Goal: Task Accomplishment & Management: Use online tool/utility

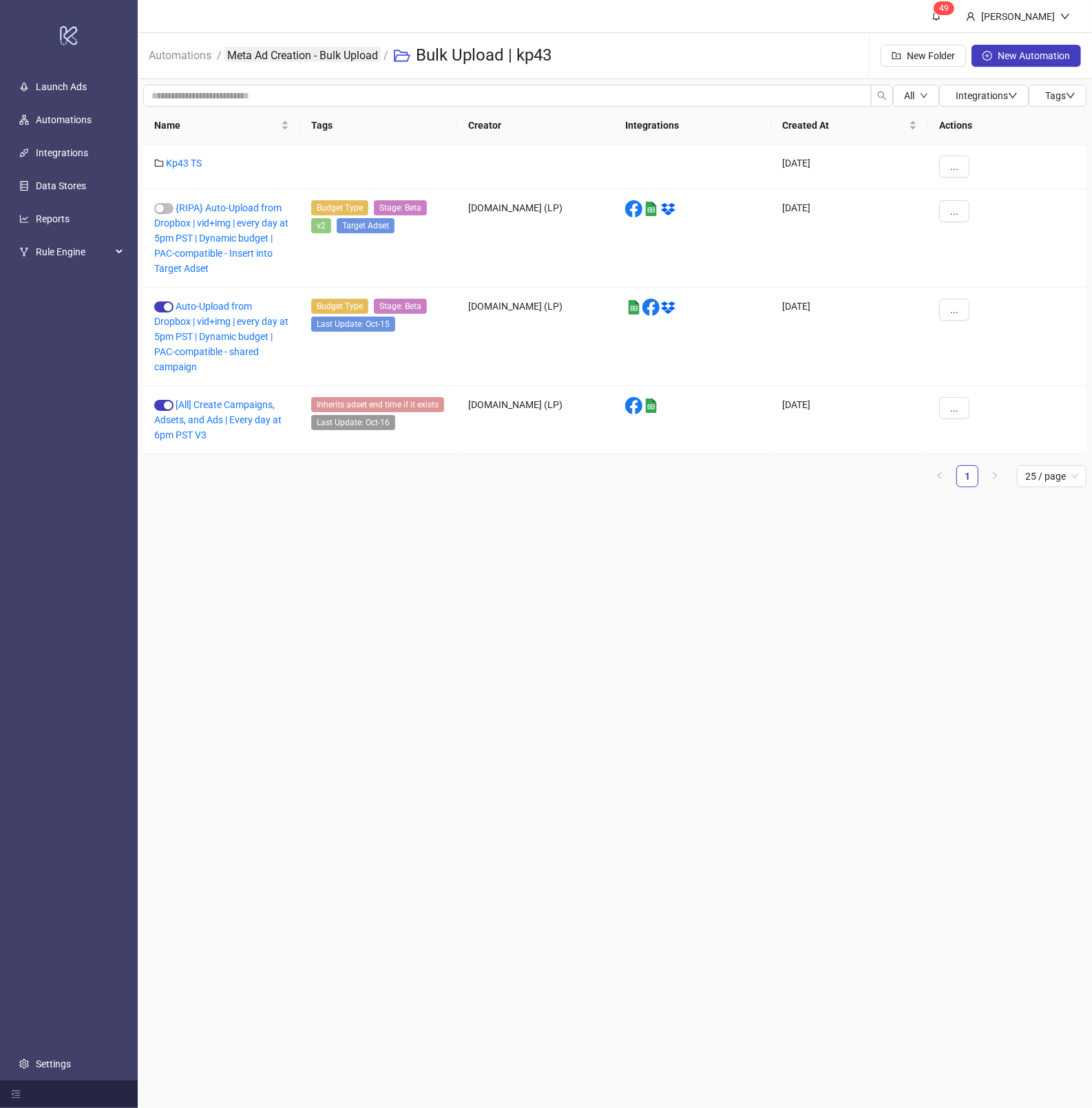
click at [369, 59] on link "Meta Ad Creation - Bulk Upload" at bounding box center [303, 54] width 156 height 15
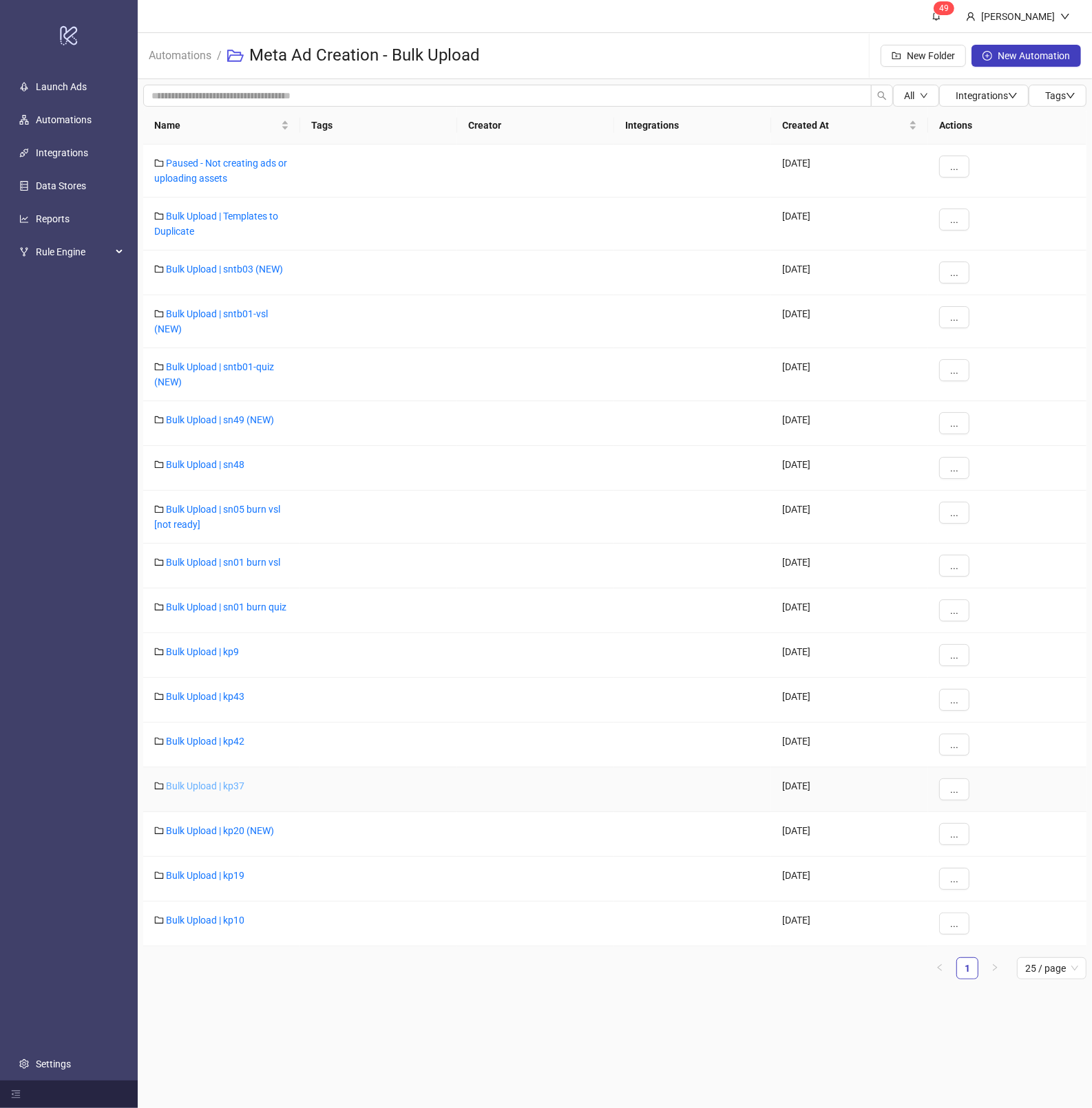
click at [228, 791] on link "Bulk Upload | kp37" at bounding box center [205, 787] width 79 height 11
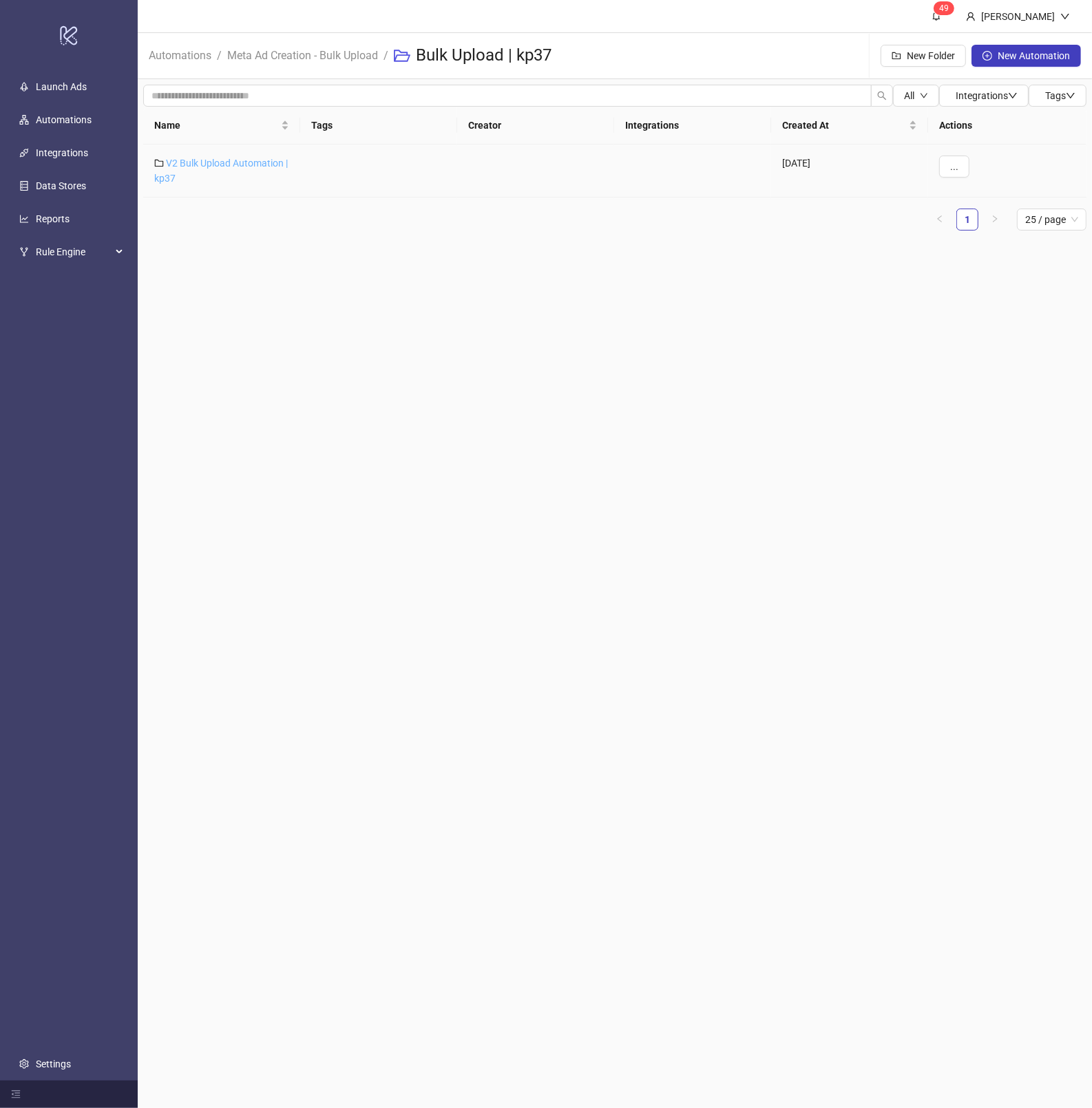
click at [236, 159] on link "V2 Bulk Upload Automation | kp37" at bounding box center [221, 171] width 134 height 26
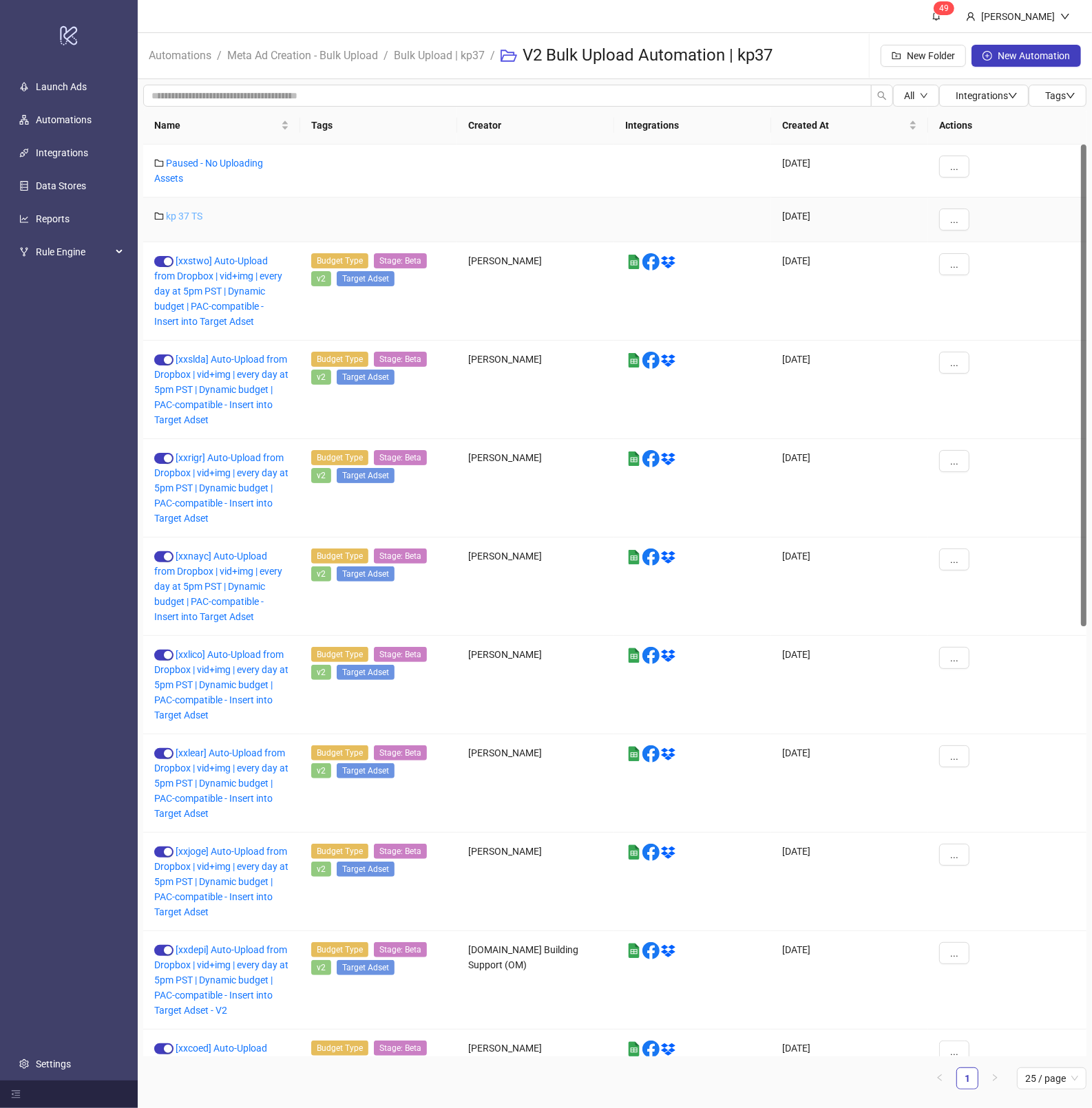
click at [194, 216] on link "kp 37 TS" at bounding box center [184, 216] width 36 height 11
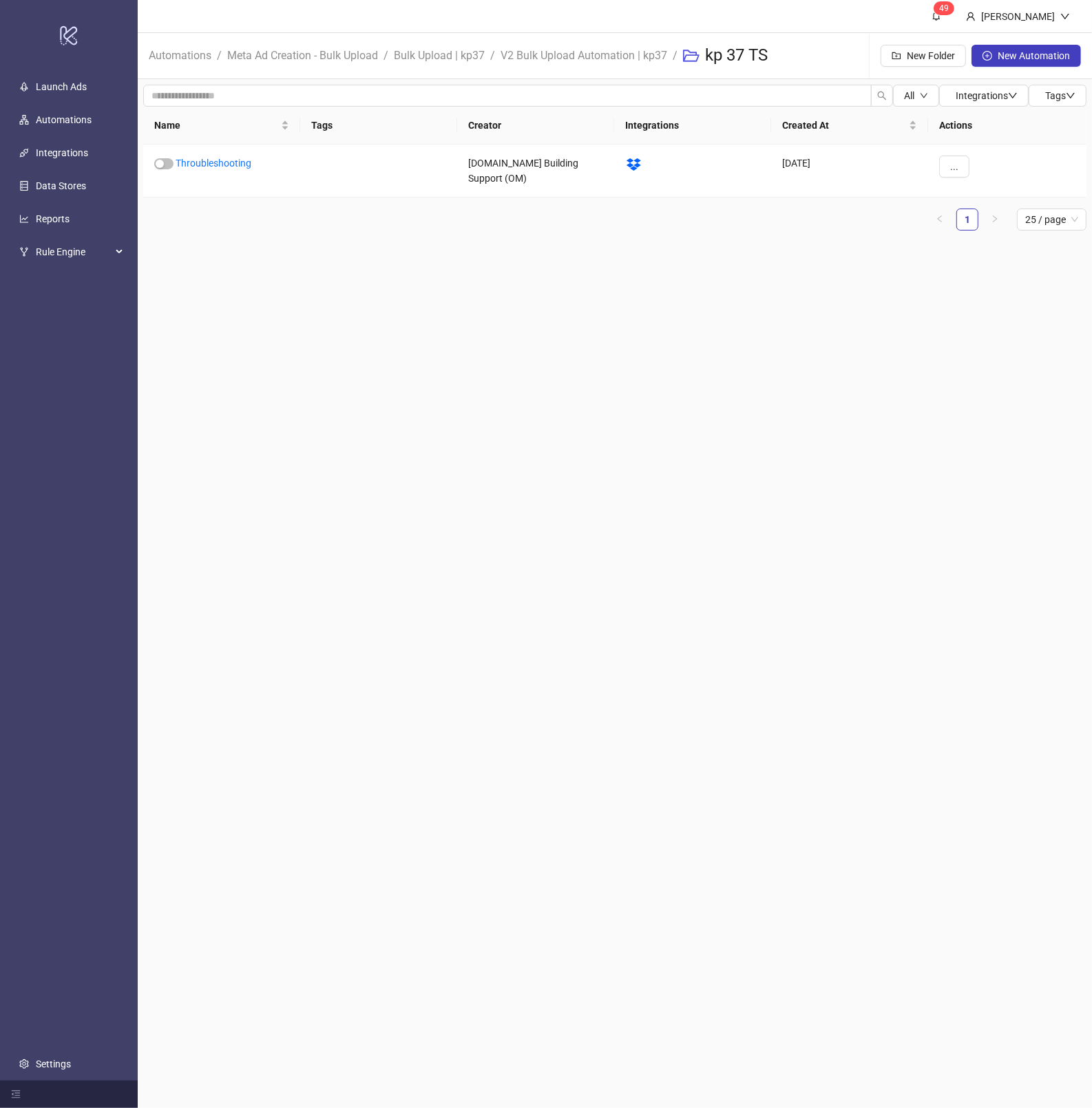
click at [566, 64] on span "V2 Bulk Upload Automation | kp37" at bounding box center [583, 55] width 166 height 17
click at [566, 52] on link "V2 Bulk Upload Automation | kp37" at bounding box center [583, 54] width 173 height 15
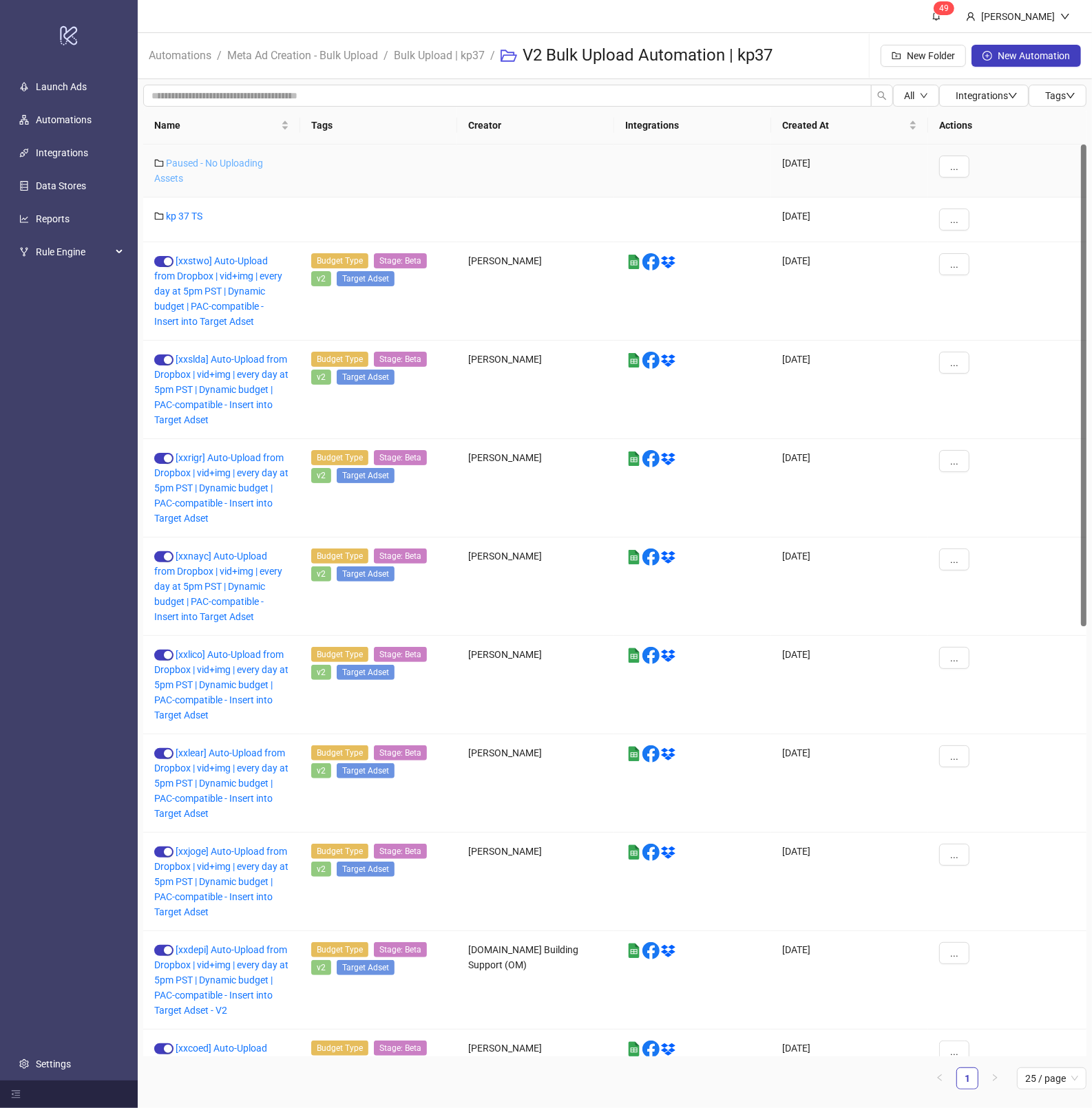
click at [202, 163] on link "Paused - No Uploading Assets" at bounding box center [209, 171] width 108 height 26
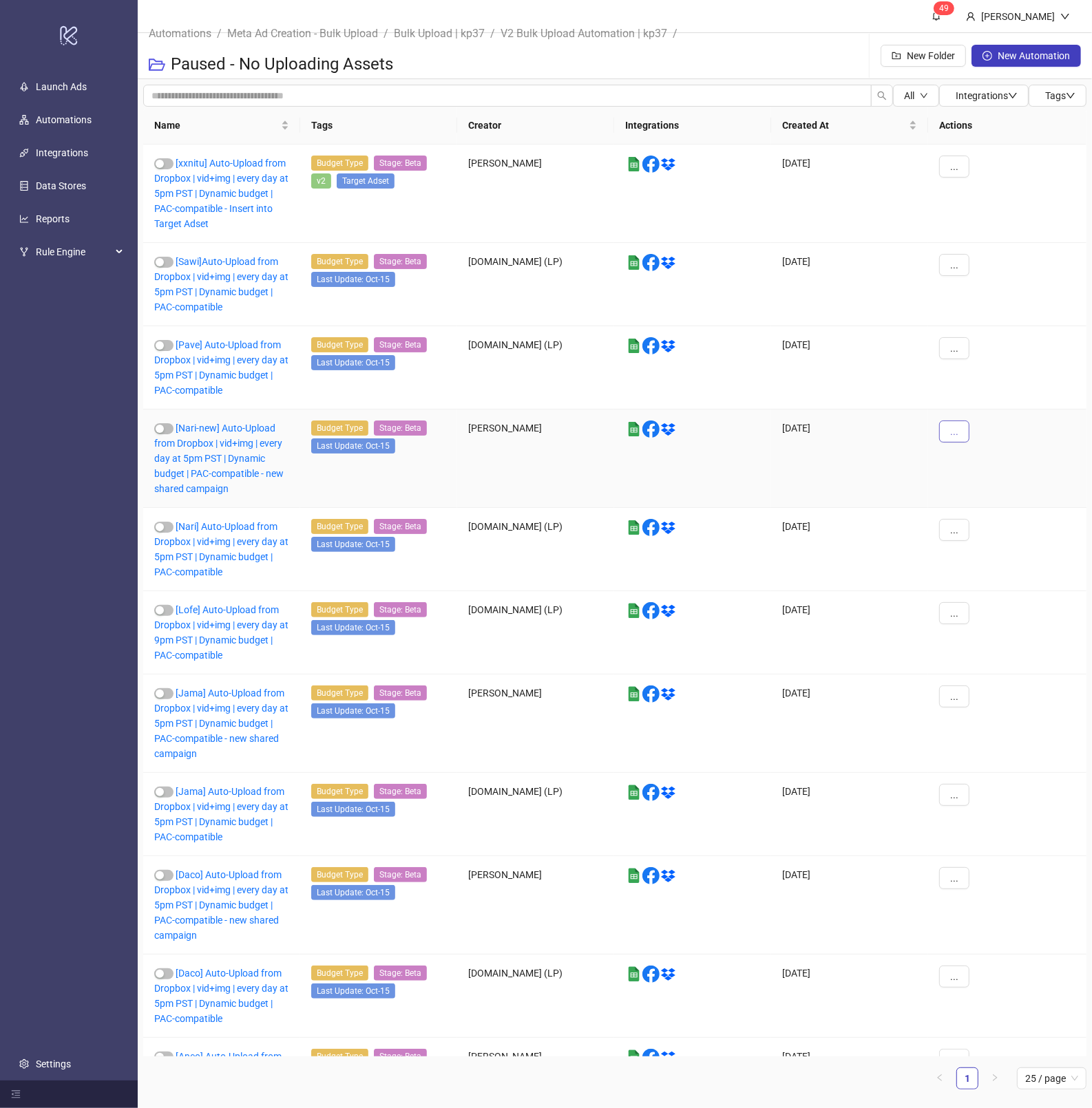
click at [961, 432] on button "..." at bounding box center [955, 432] width 31 height 22
click at [996, 527] on span "Move" at bounding box center [985, 526] width 40 height 15
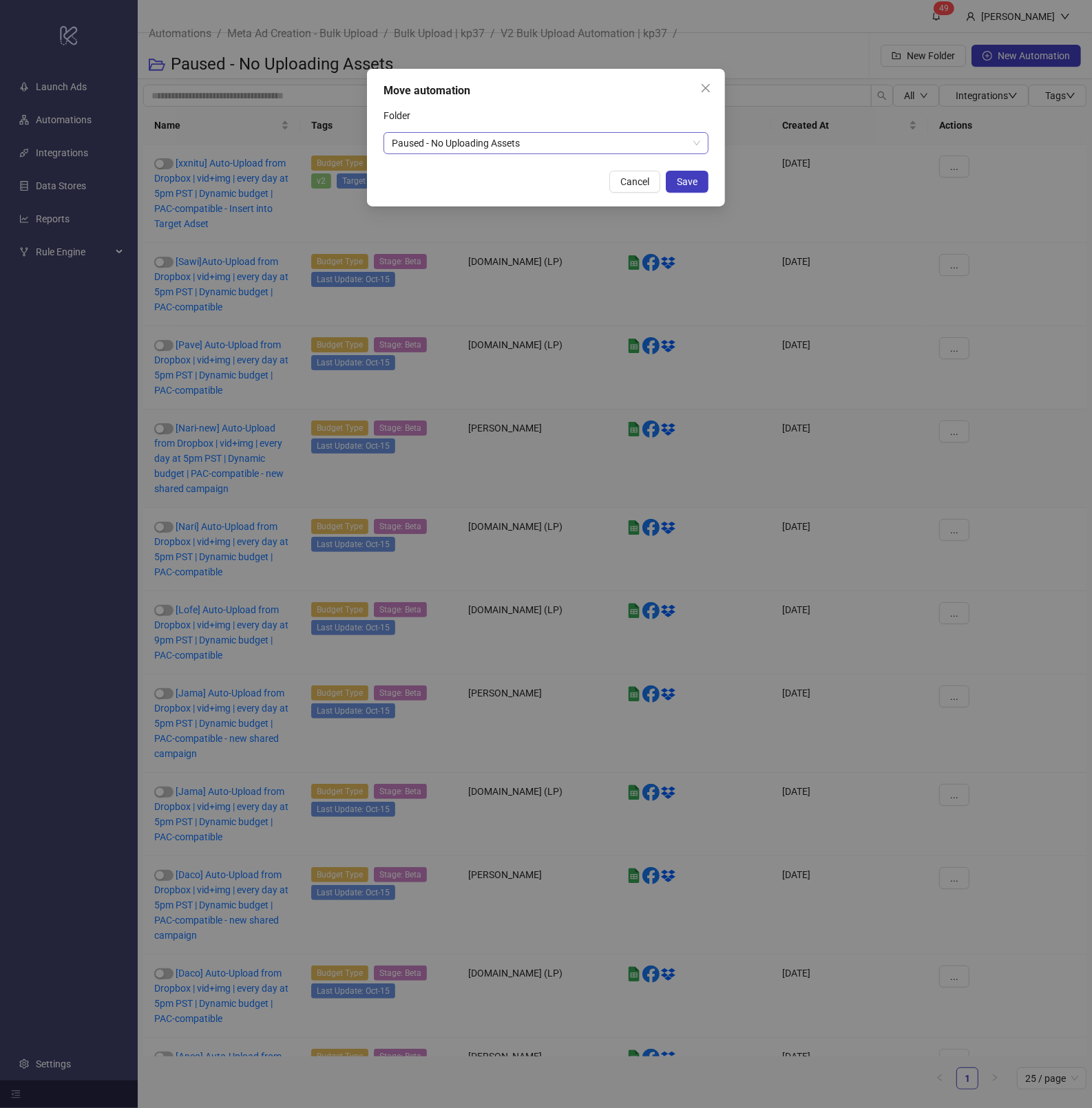
click at [472, 134] on span "Paused - No Uploading Assets" at bounding box center [546, 143] width 309 height 21
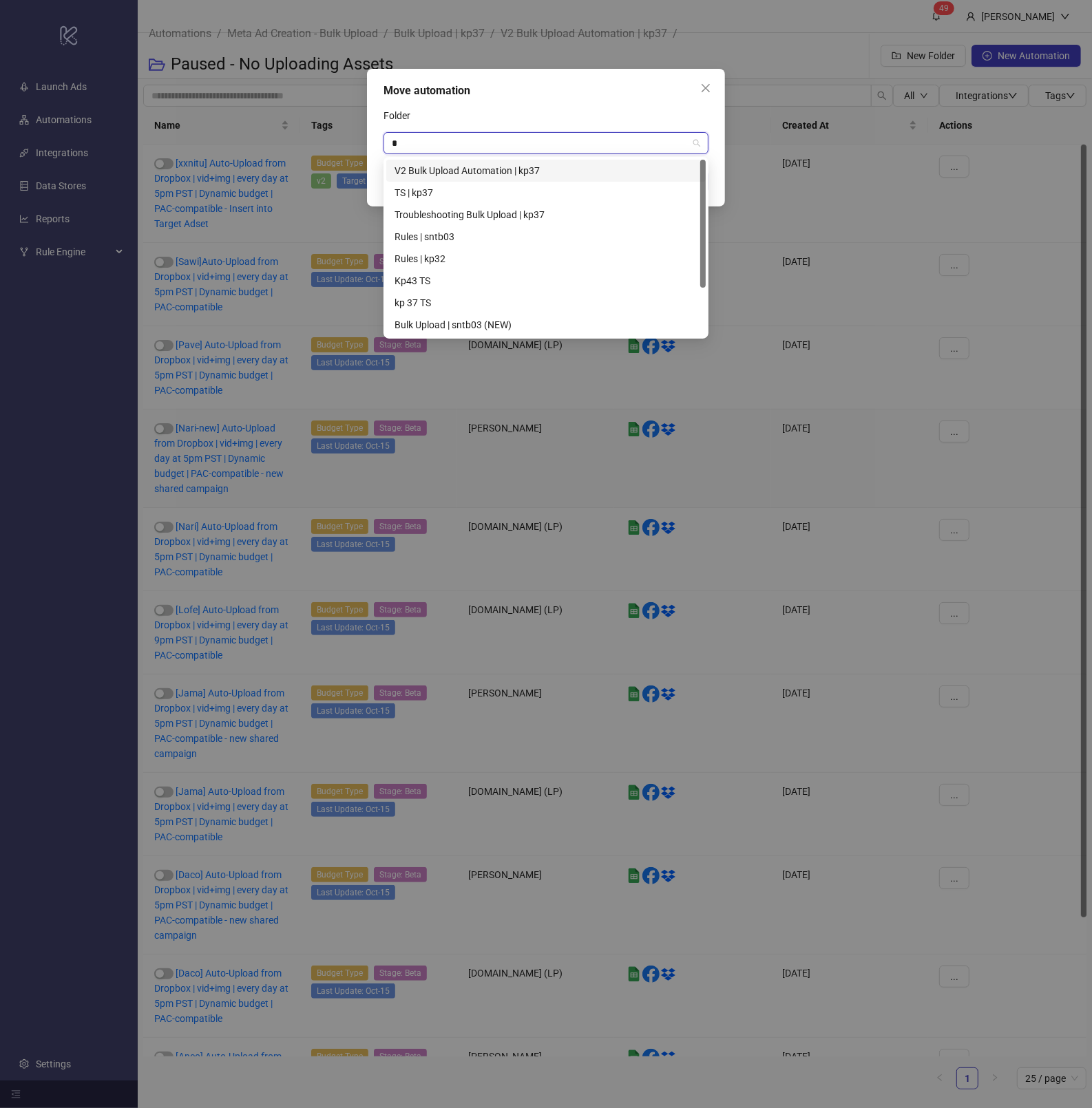
type input "**"
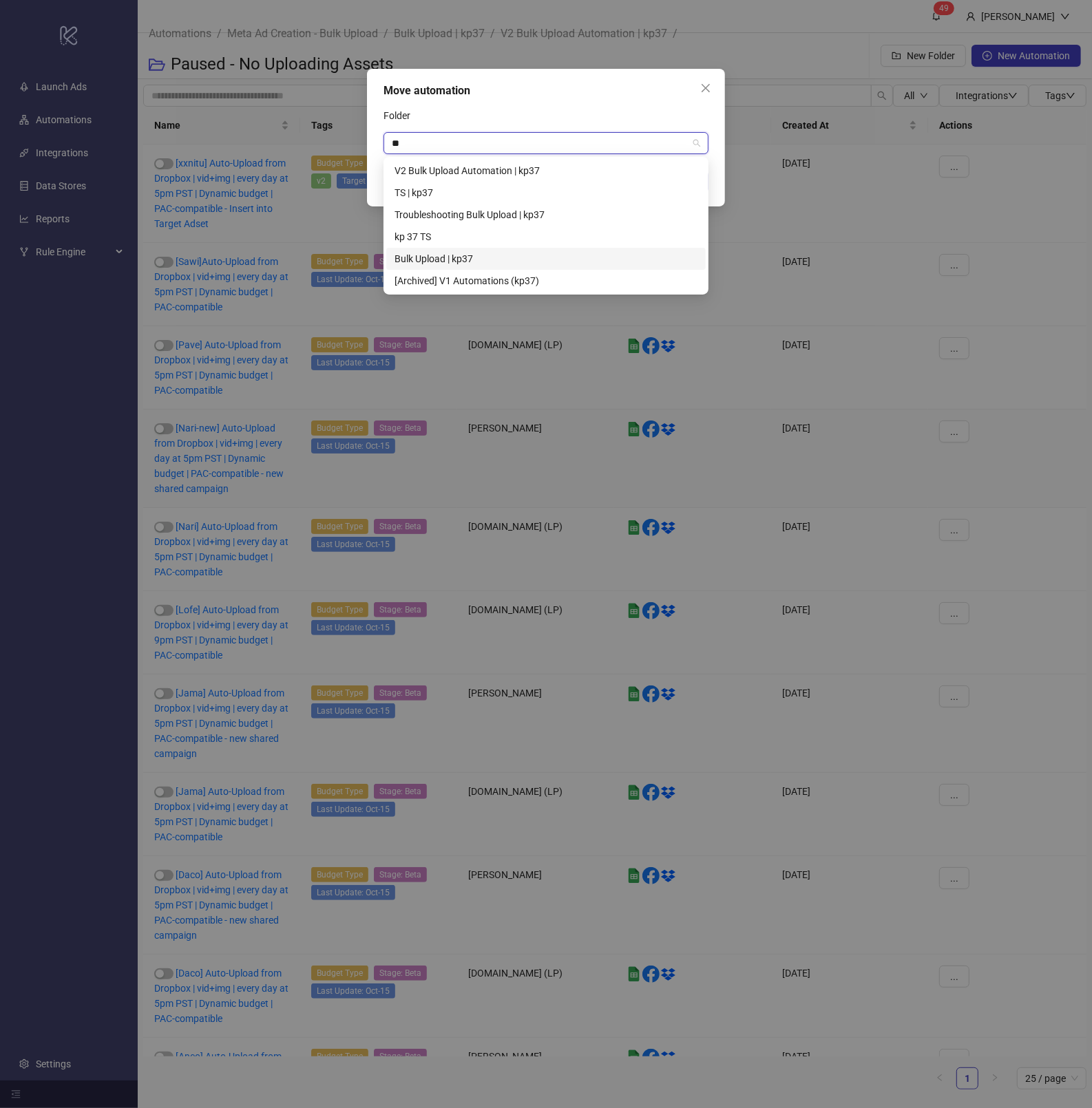
click at [457, 259] on div "Bulk Upload | kp37" at bounding box center [546, 258] width 303 height 15
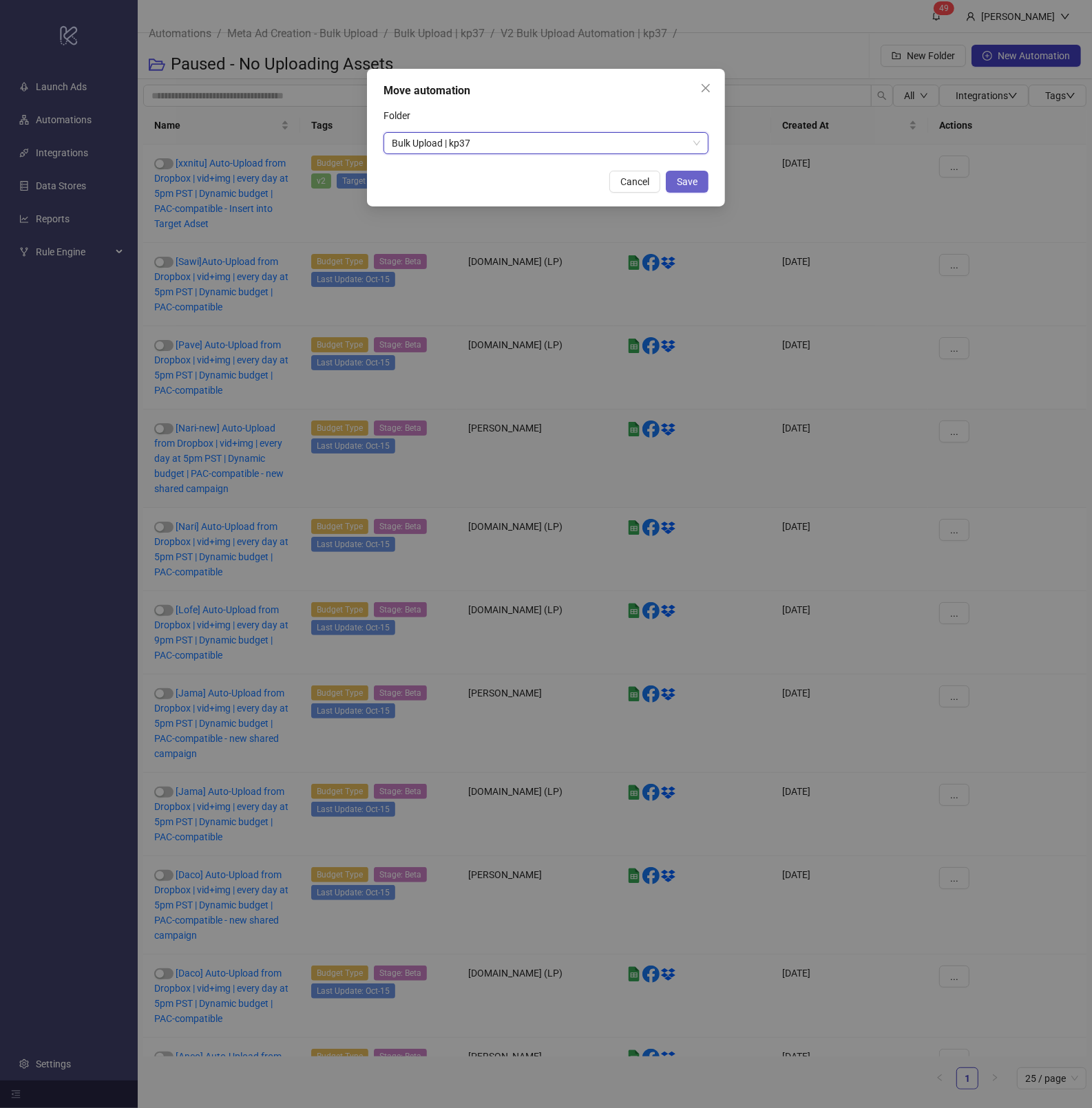
click at [687, 184] on span "Save" at bounding box center [686, 182] width 21 height 11
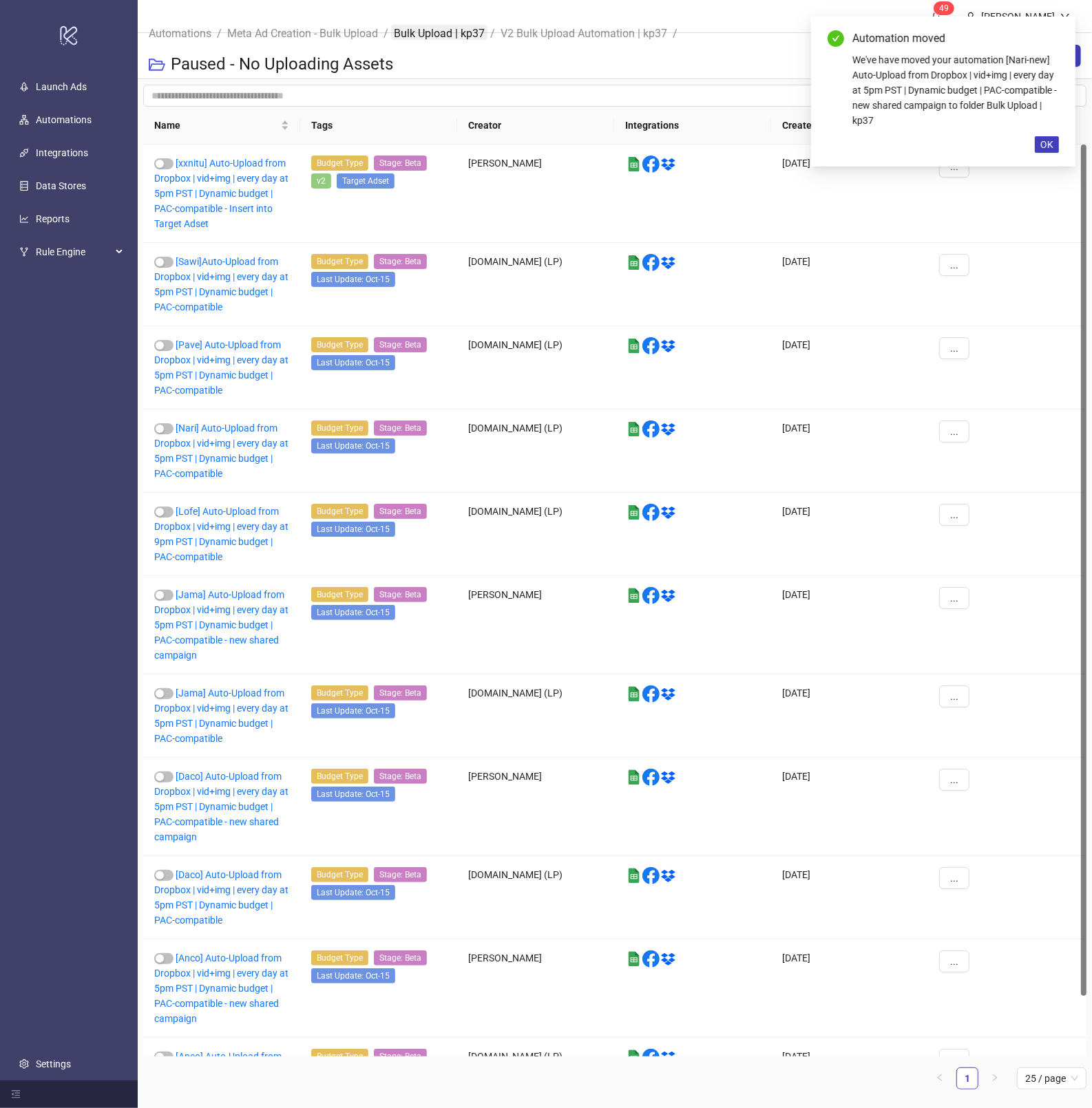
click at [468, 39] on link "Bulk Upload | kp37" at bounding box center [439, 32] width 97 height 15
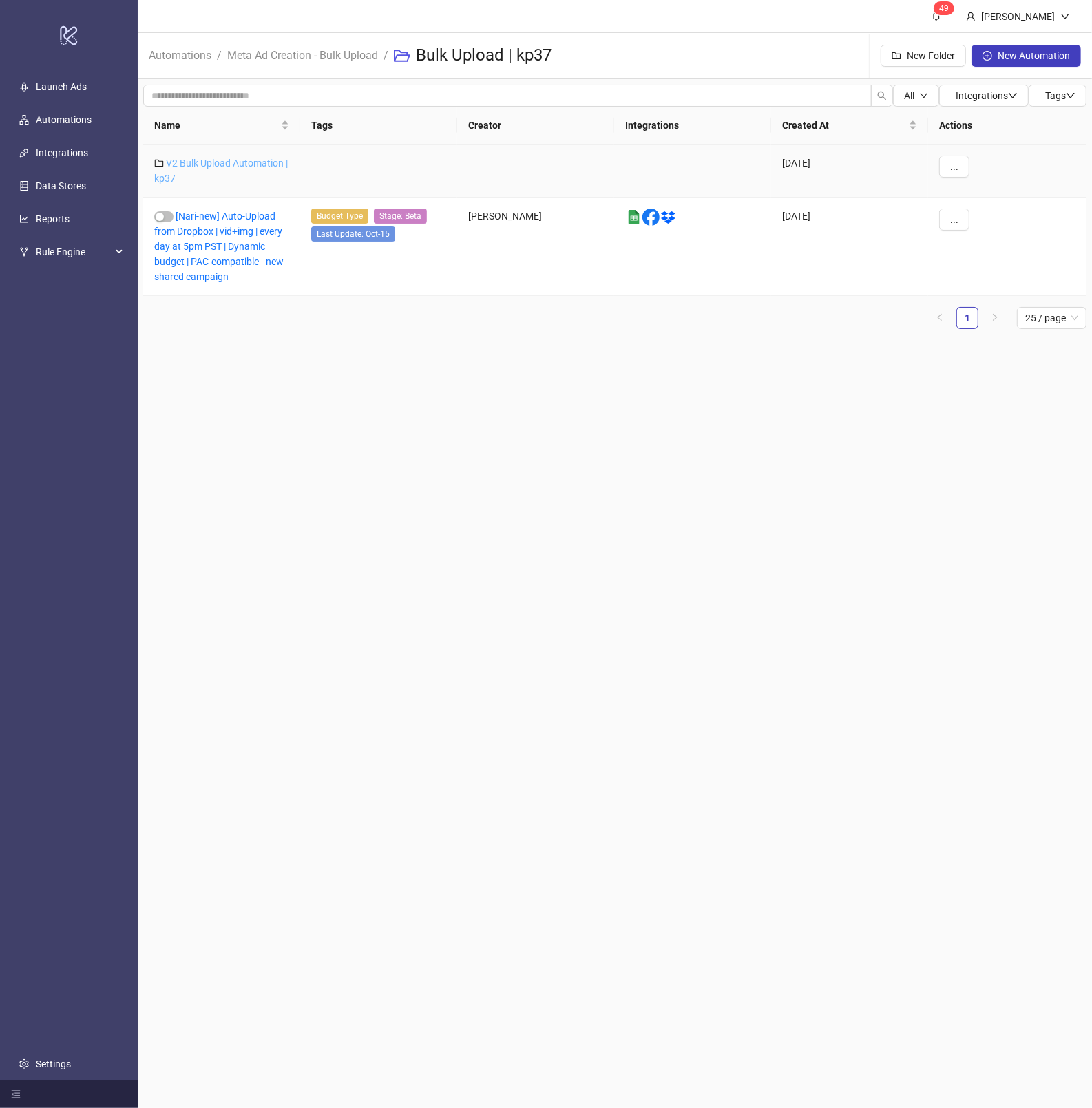
click at [239, 166] on link "V2 Bulk Upload Automation | kp37" at bounding box center [221, 171] width 134 height 26
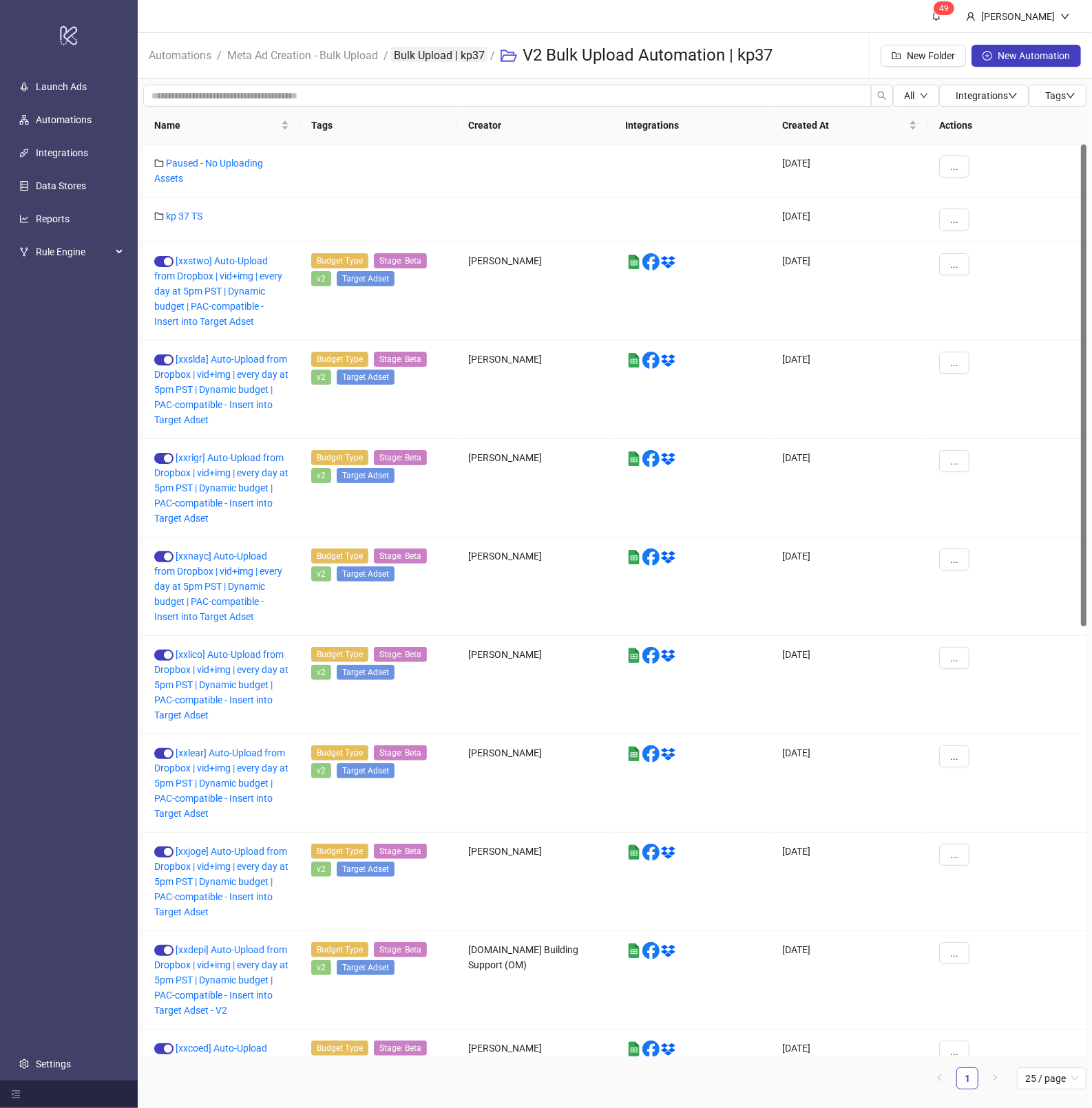
click at [448, 51] on link "Bulk Upload | kp37" at bounding box center [439, 54] width 97 height 15
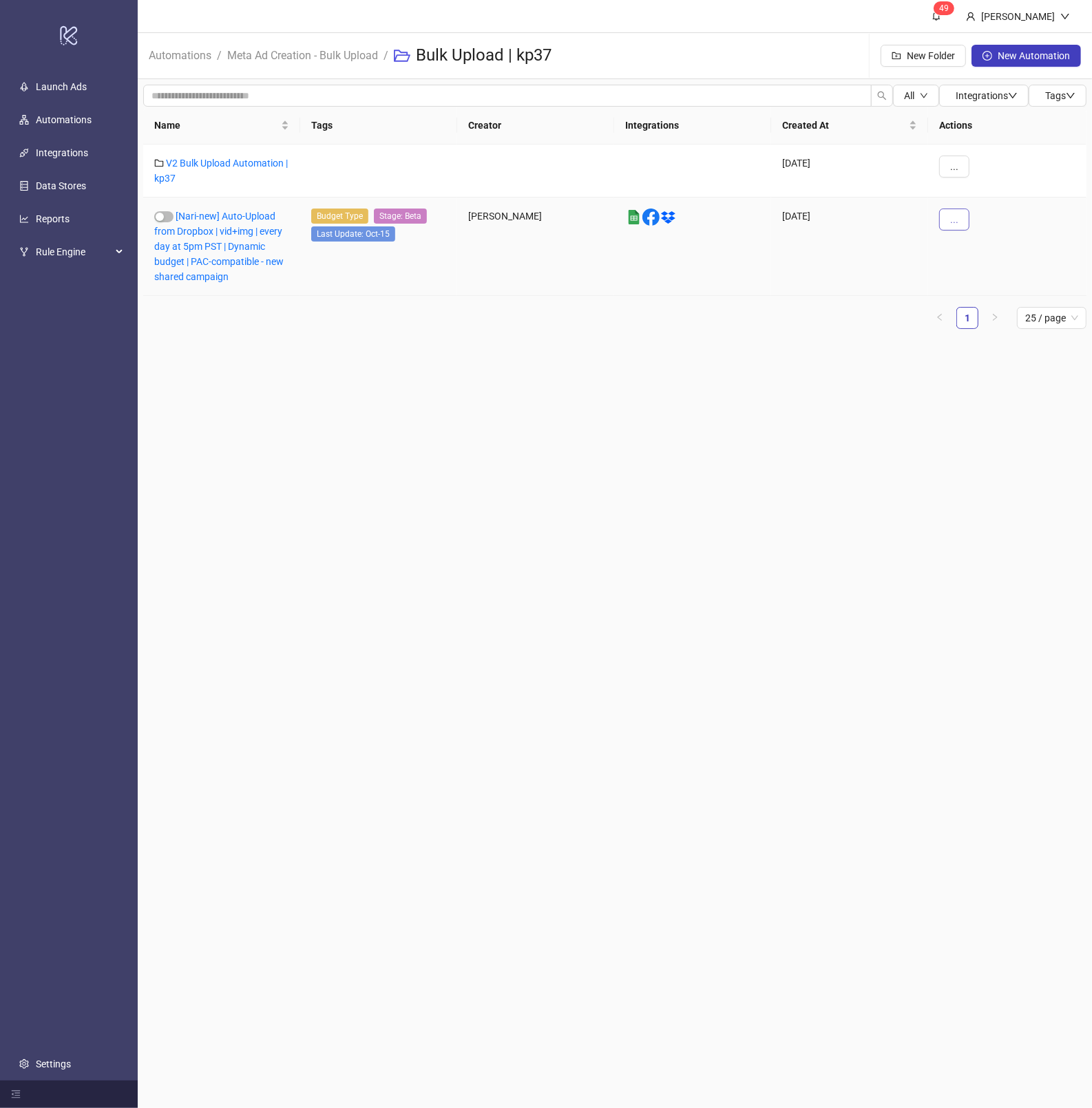
click at [964, 229] on button "..." at bounding box center [955, 219] width 31 height 22
click at [981, 313] on span "Move" at bounding box center [985, 313] width 40 height 15
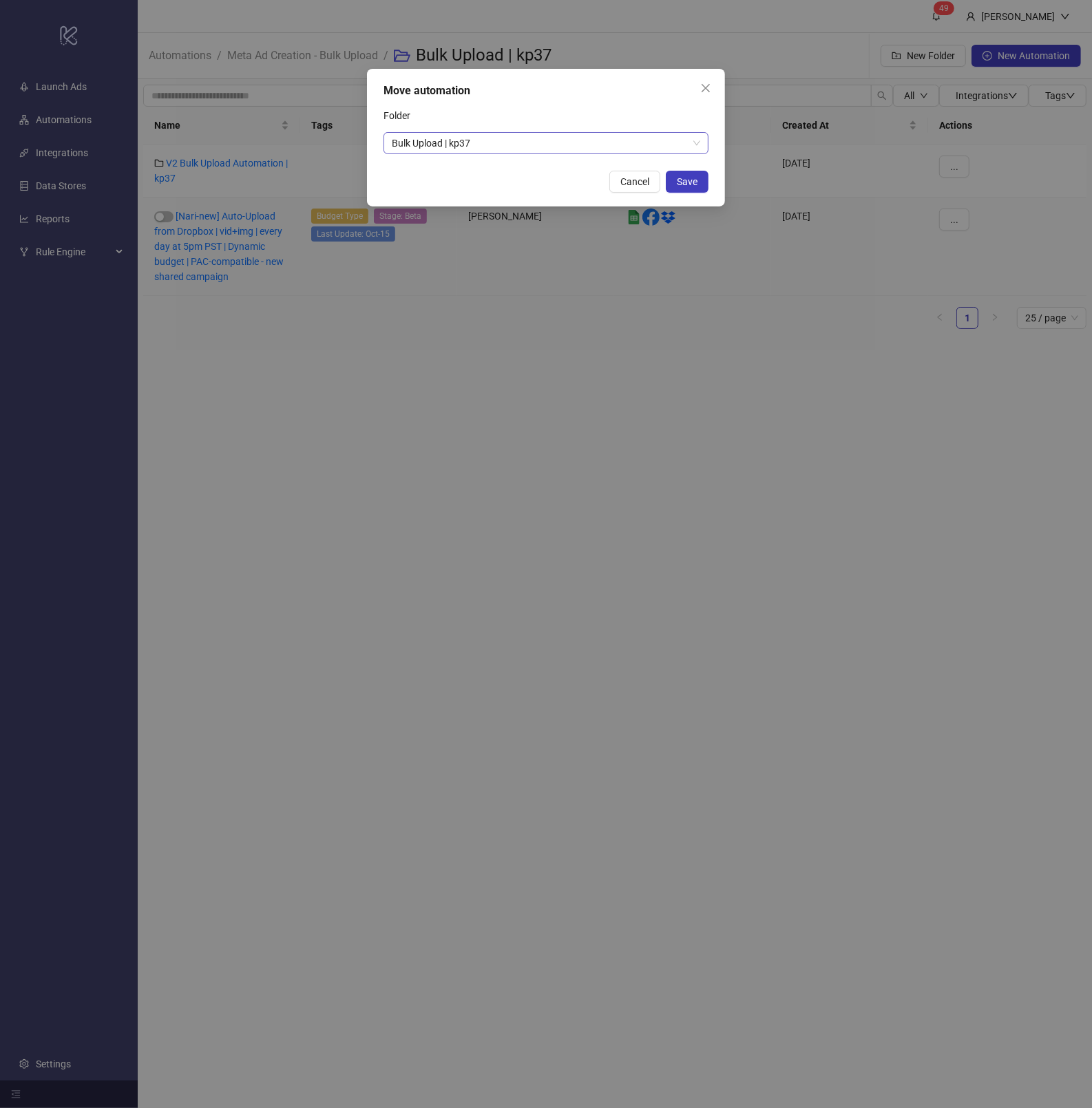
click at [542, 143] on span "Bulk Upload | kp37" at bounding box center [546, 143] width 309 height 21
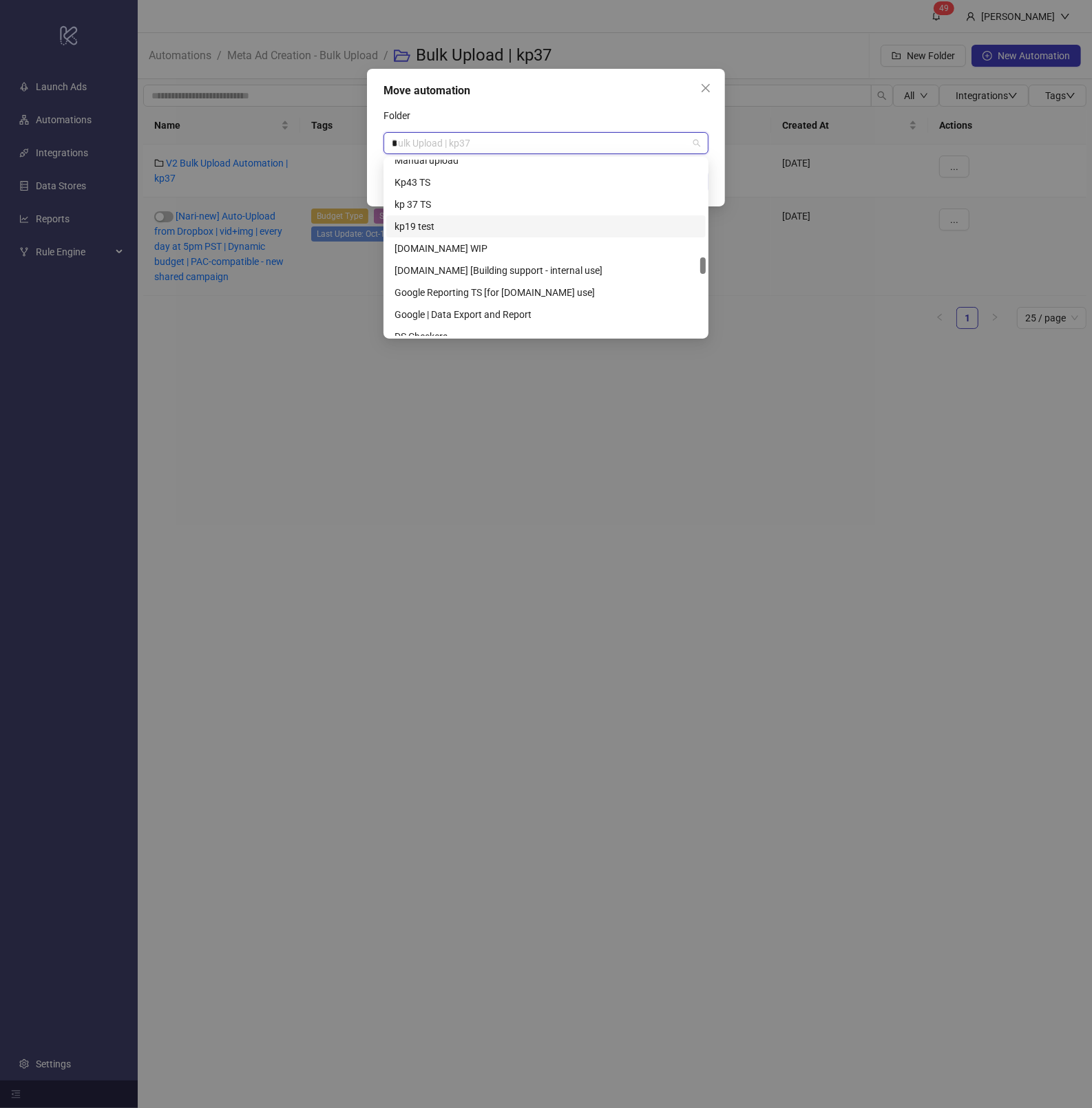
scroll to position [198, 0]
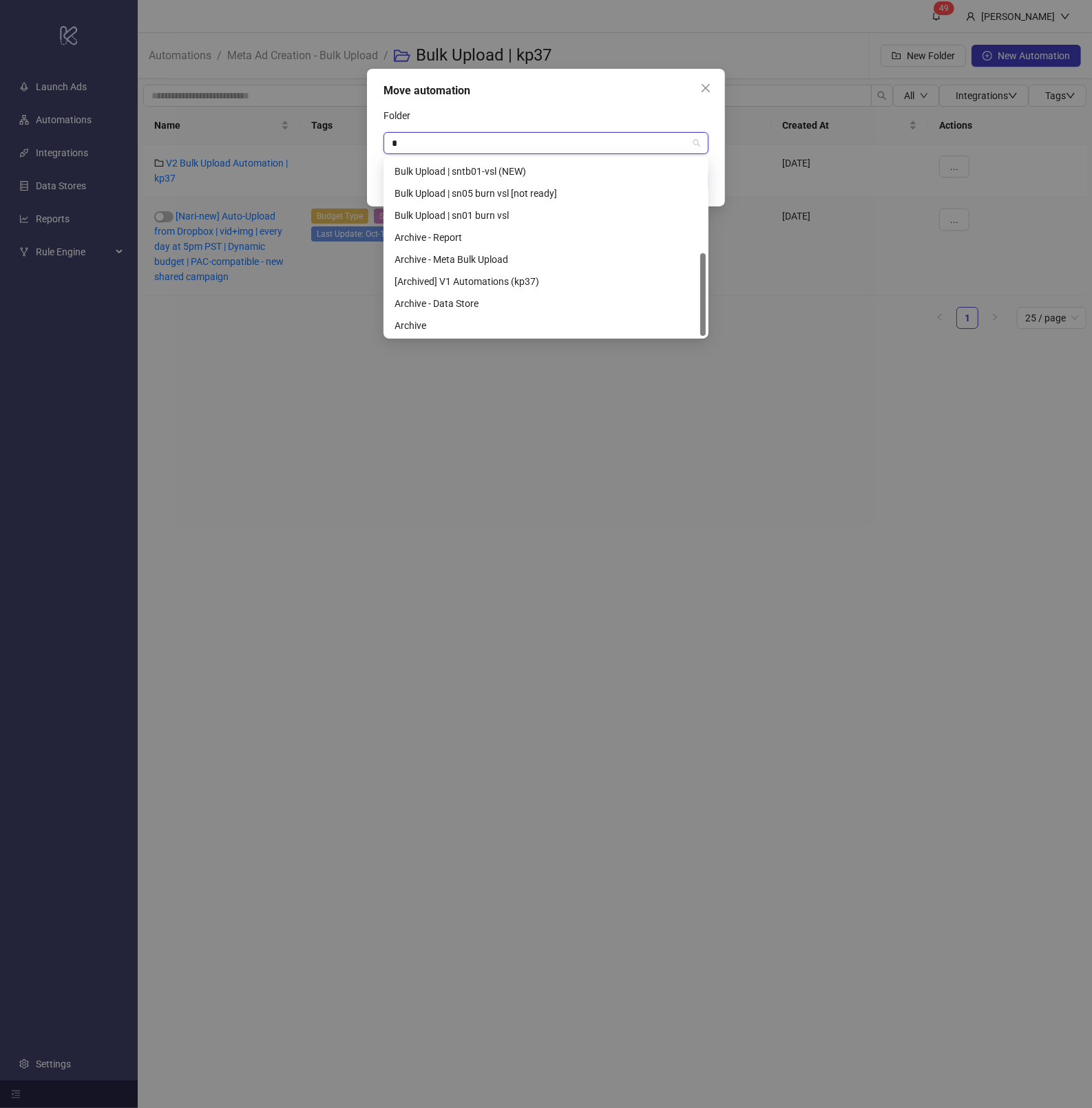
type input "**"
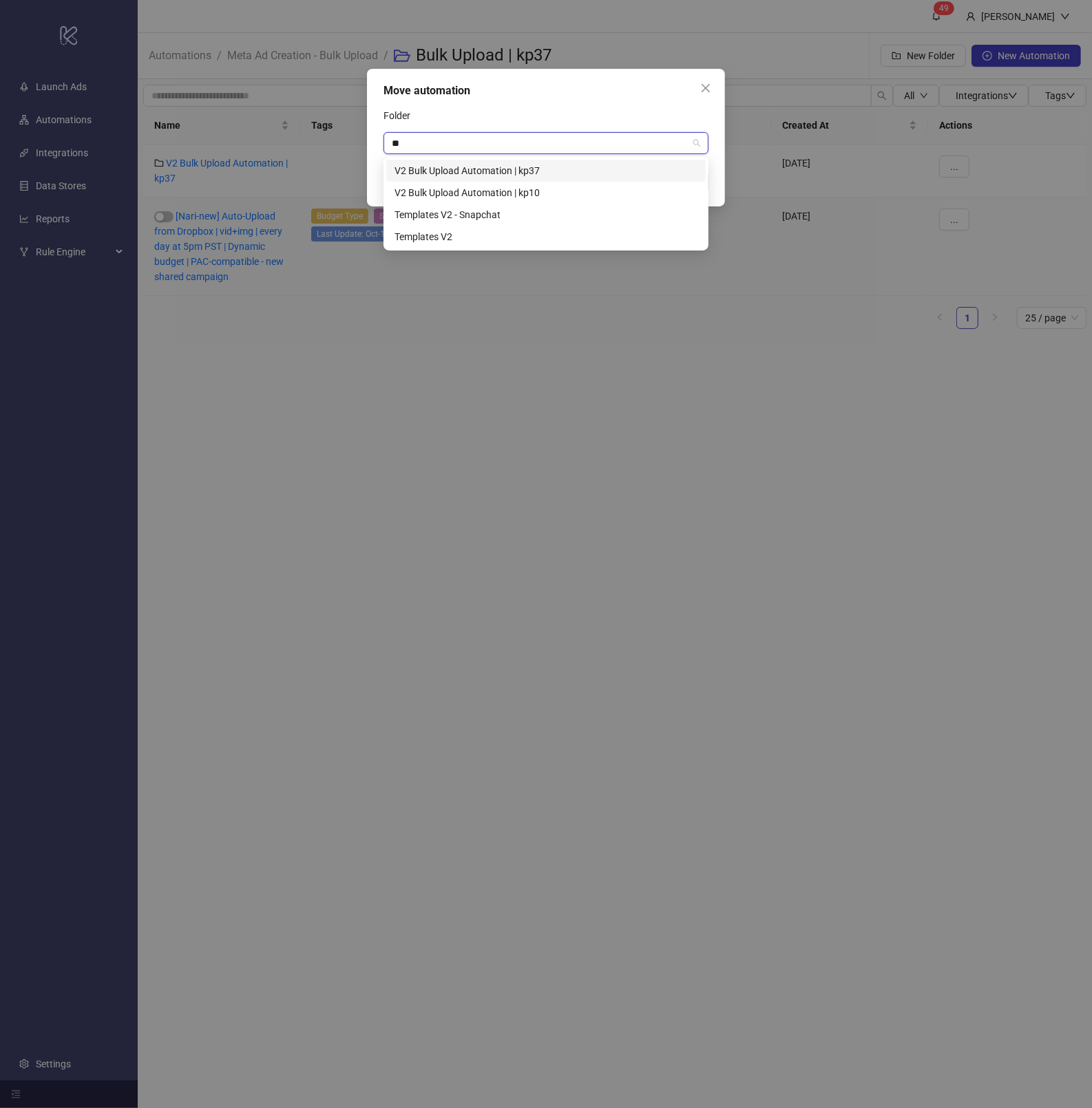
click at [497, 175] on div "V2 Bulk Upload Automation | kp37" at bounding box center [546, 171] width 303 height 15
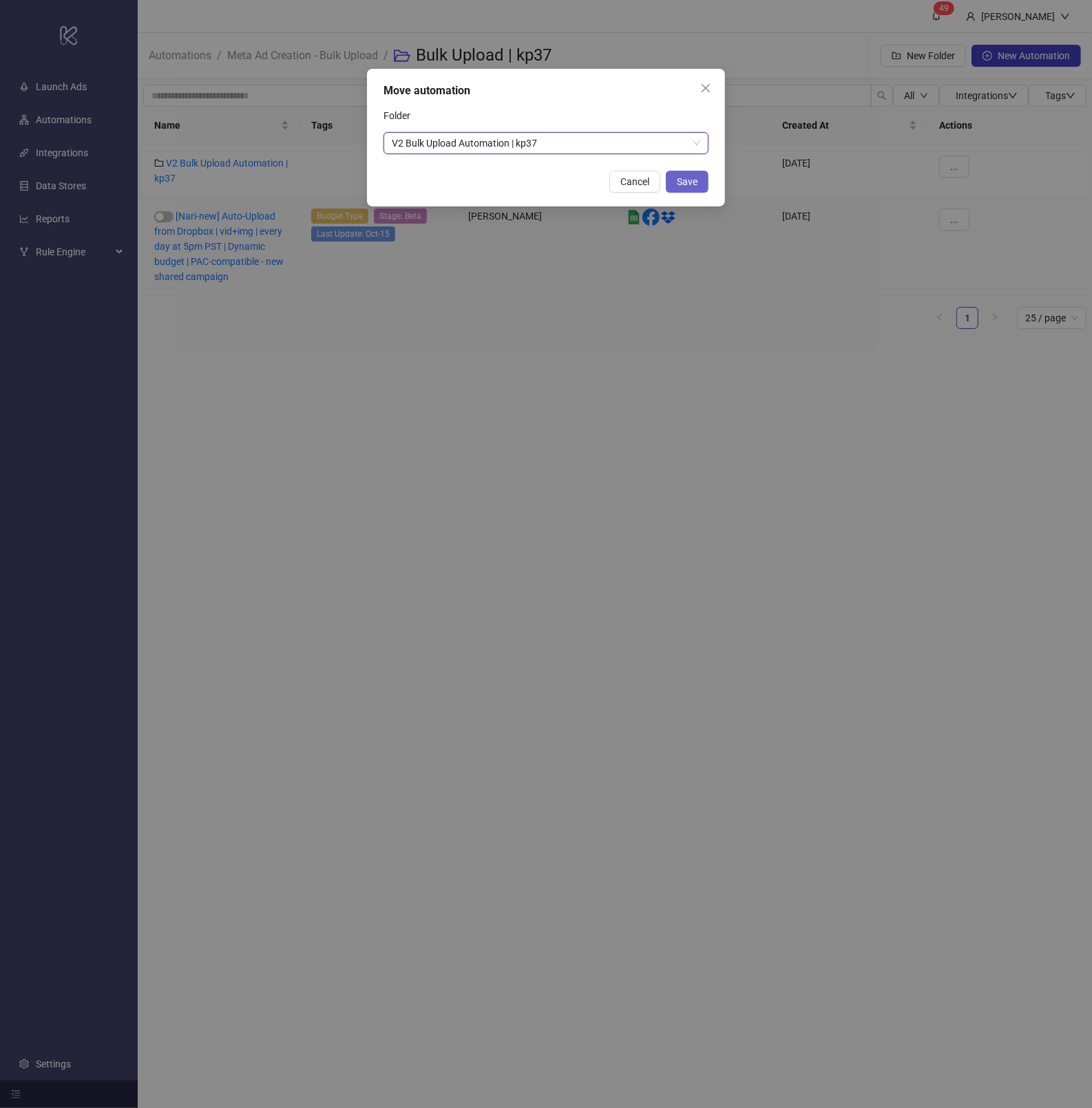
click at [704, 184] on button "Save" at bounding box center [686, 182] width 42 height 22
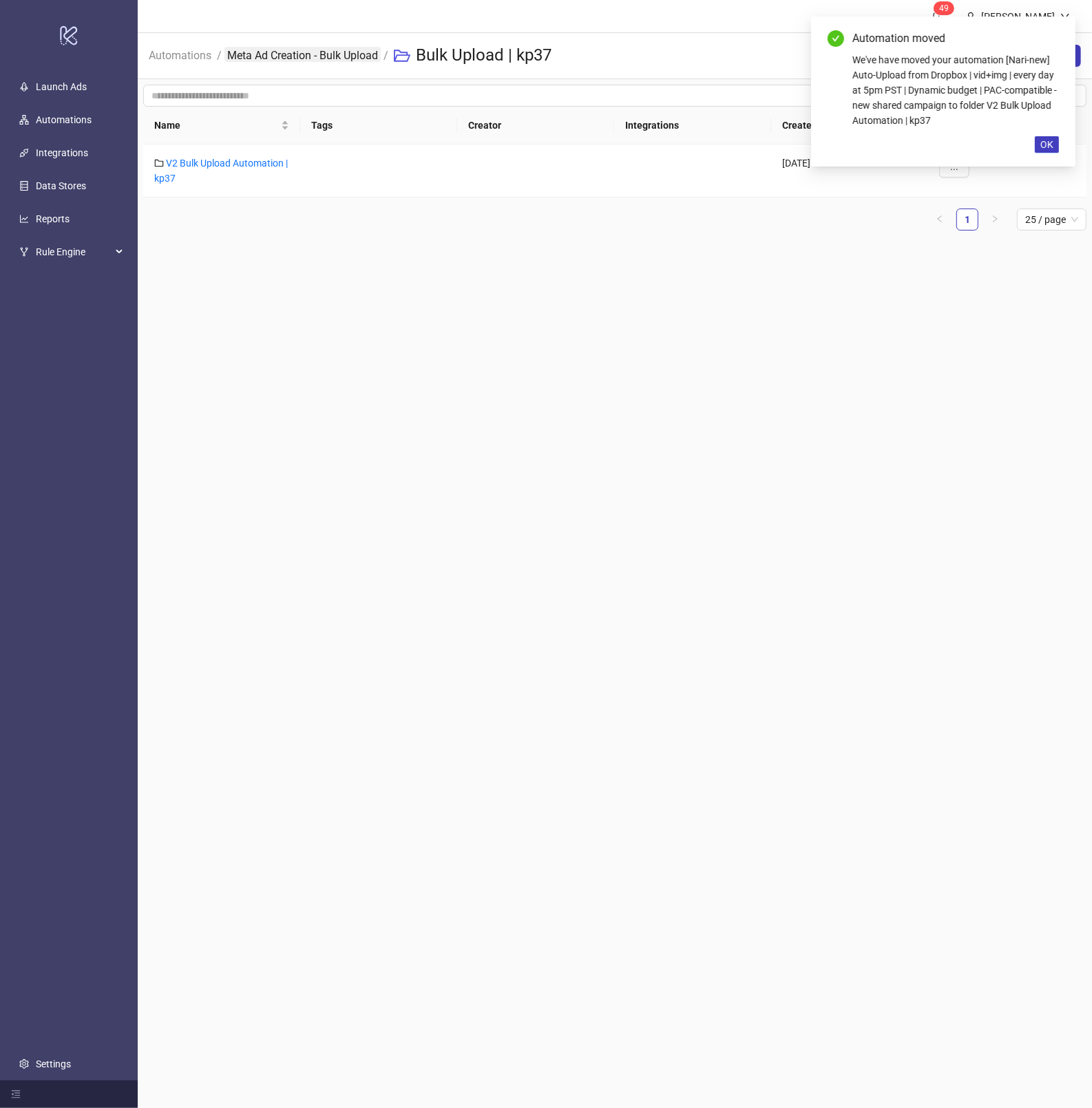
click at [355, 53] on link "Meta Ad Creation - Bulk Upload" at bounding box center [303, 54] width 156 height 15
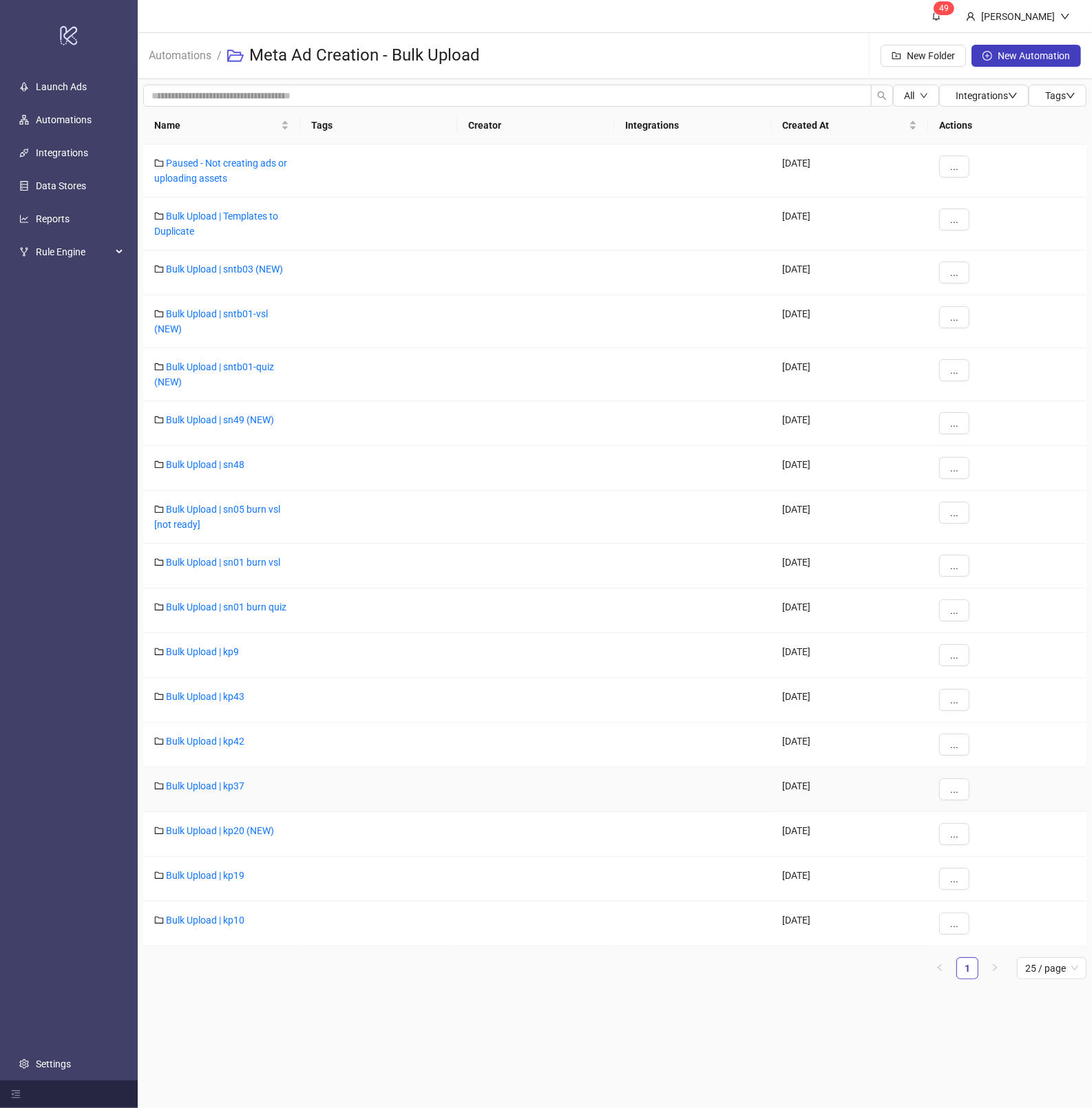
click at [238, 778] on div "Bulk Upload | kp37" at bounding box center [222, 790] width 157 height 45
click at [238, 781] on div "Bulk Upload | kp37" at bounding box center [222, 790] width 157 height 45
click at [237, 789] on link "Bulk Upload | kp37" at bounding box center [205, 787] width 79 height 11
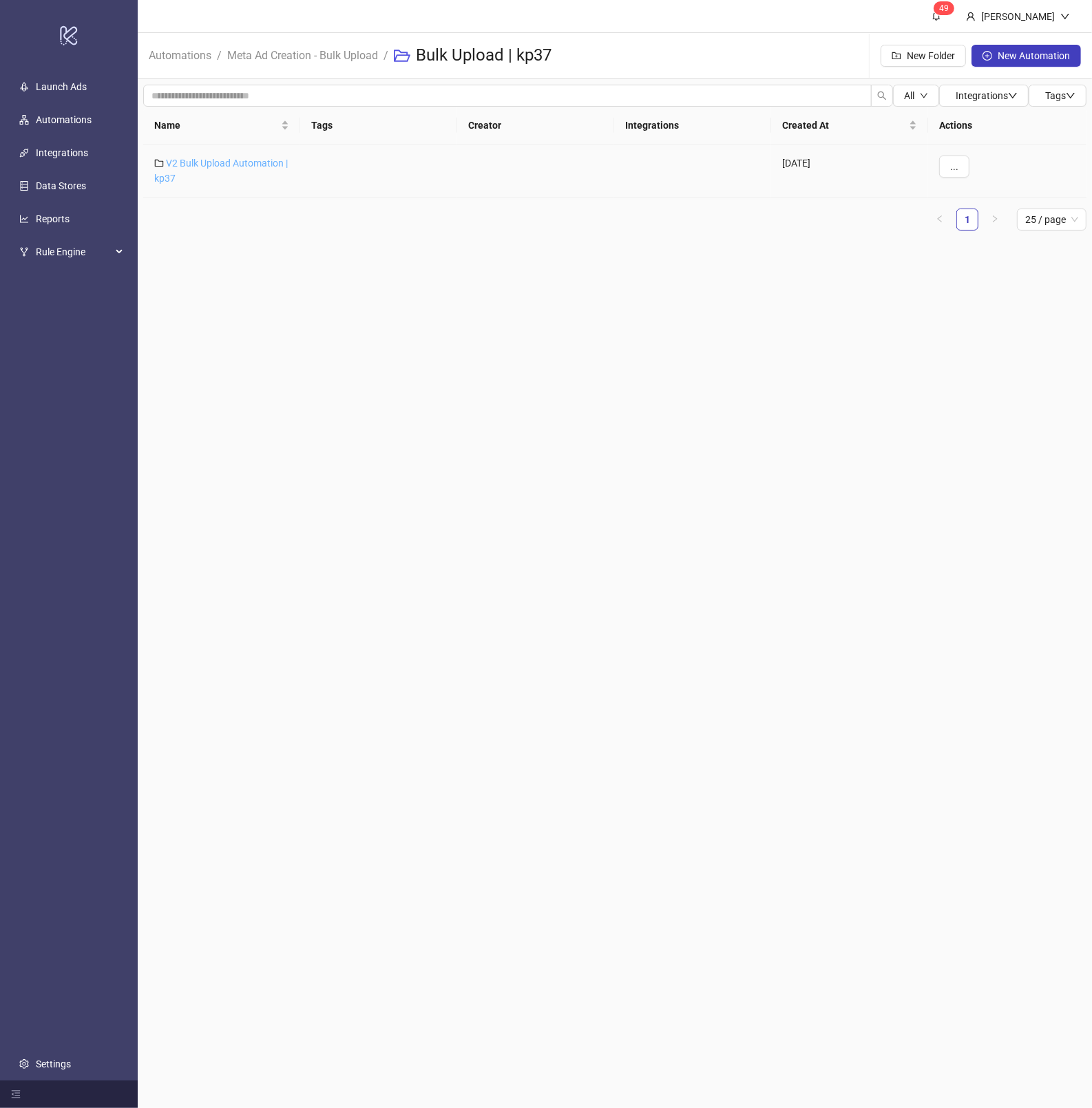
click at [193, 166] on link "V2 Bulk Upload Automation | kp37" at bounding box center [221, 171] width 134 height 26
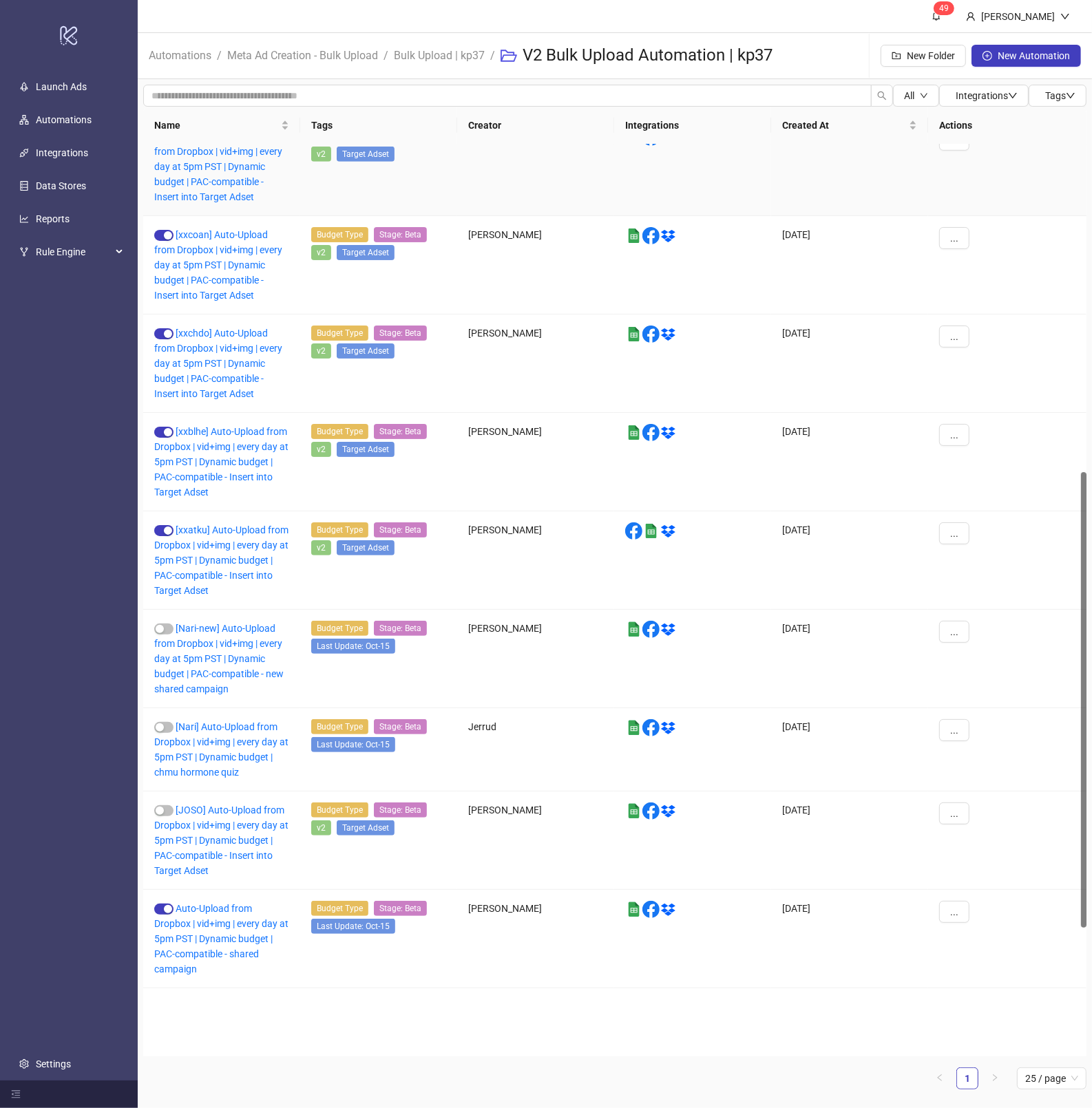
scroll to position [912, 0]
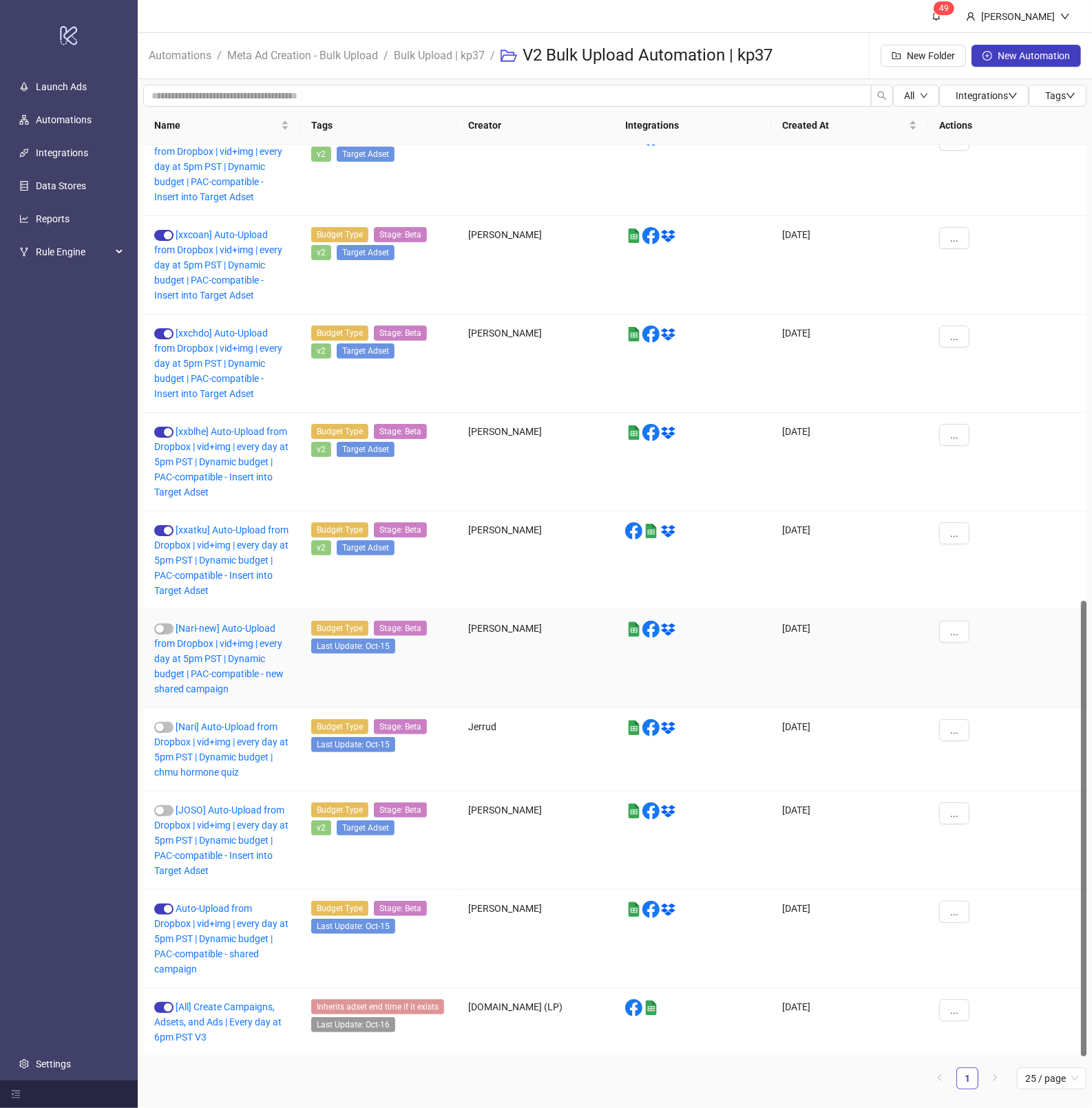
click at [164, 622] on div "[Nari-new] Auto-Upload from Dropbox | vid+img | every day at 5pm PST | Dynamic …" at bounding box center [222, 658] width 157 height 98
click at [164, 628] on button "button" at bounding box center [163, 629] width 19 height 11
click at [201, 686] on link "[Nari-new] Auto-Upload from Dropbox | vid+img | every day at 5pm PST | Dynamic …" at bounding box center [219, 658] width 129 height 71
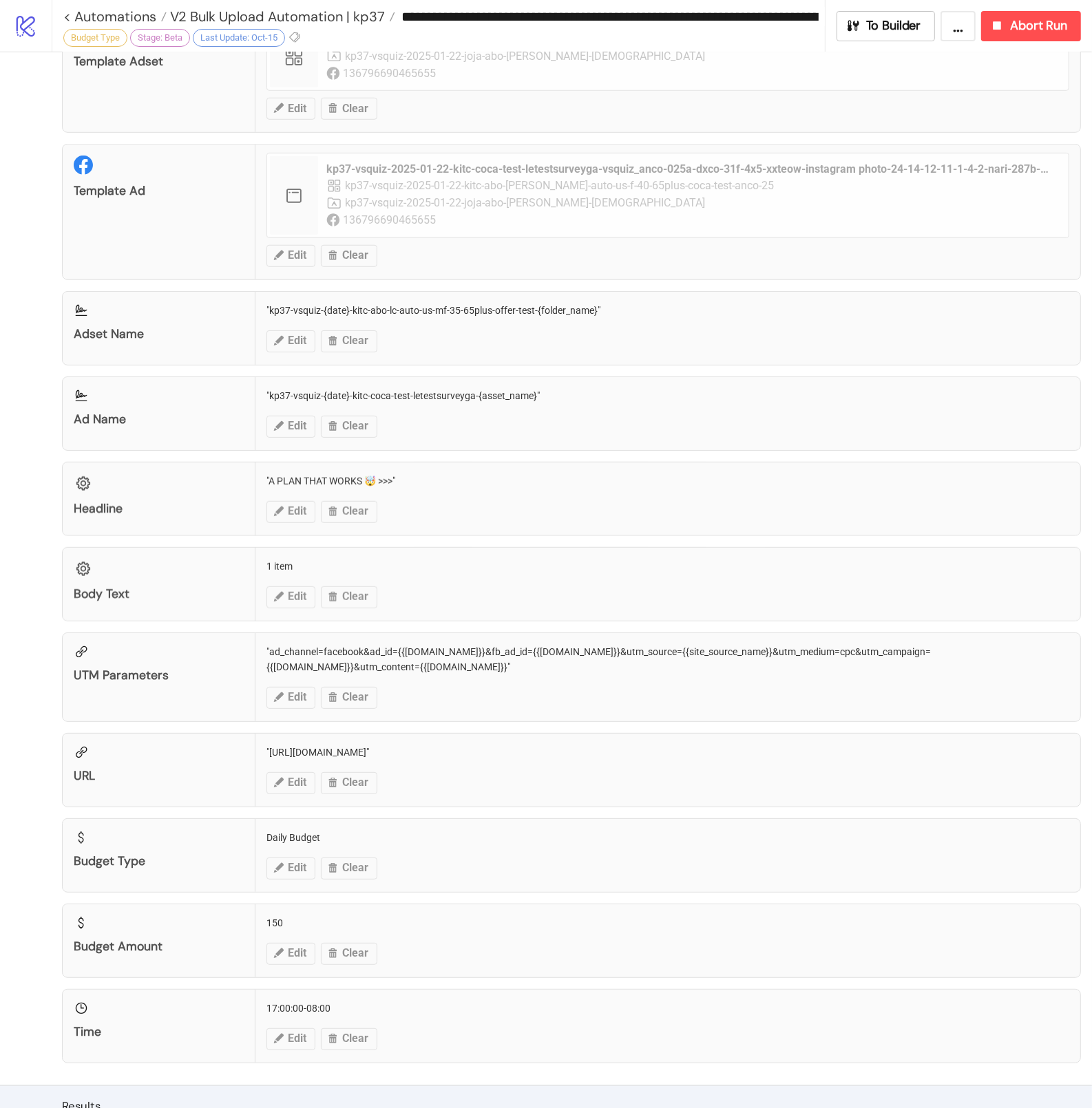
scroll to position [909, 0]
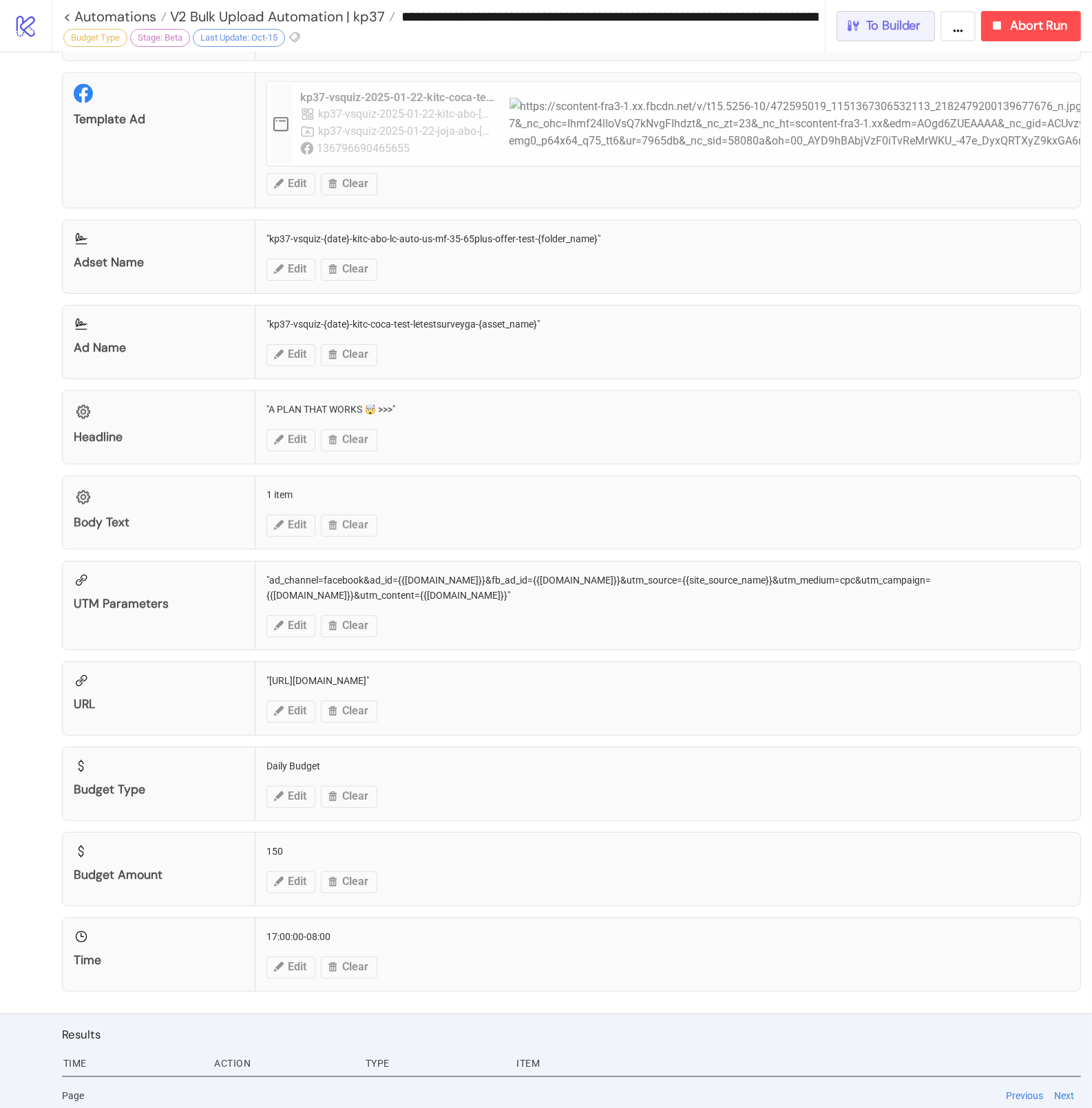
click at [887, 32] on span "To Builder" at bounding box center [893, 26] width 55 height 16
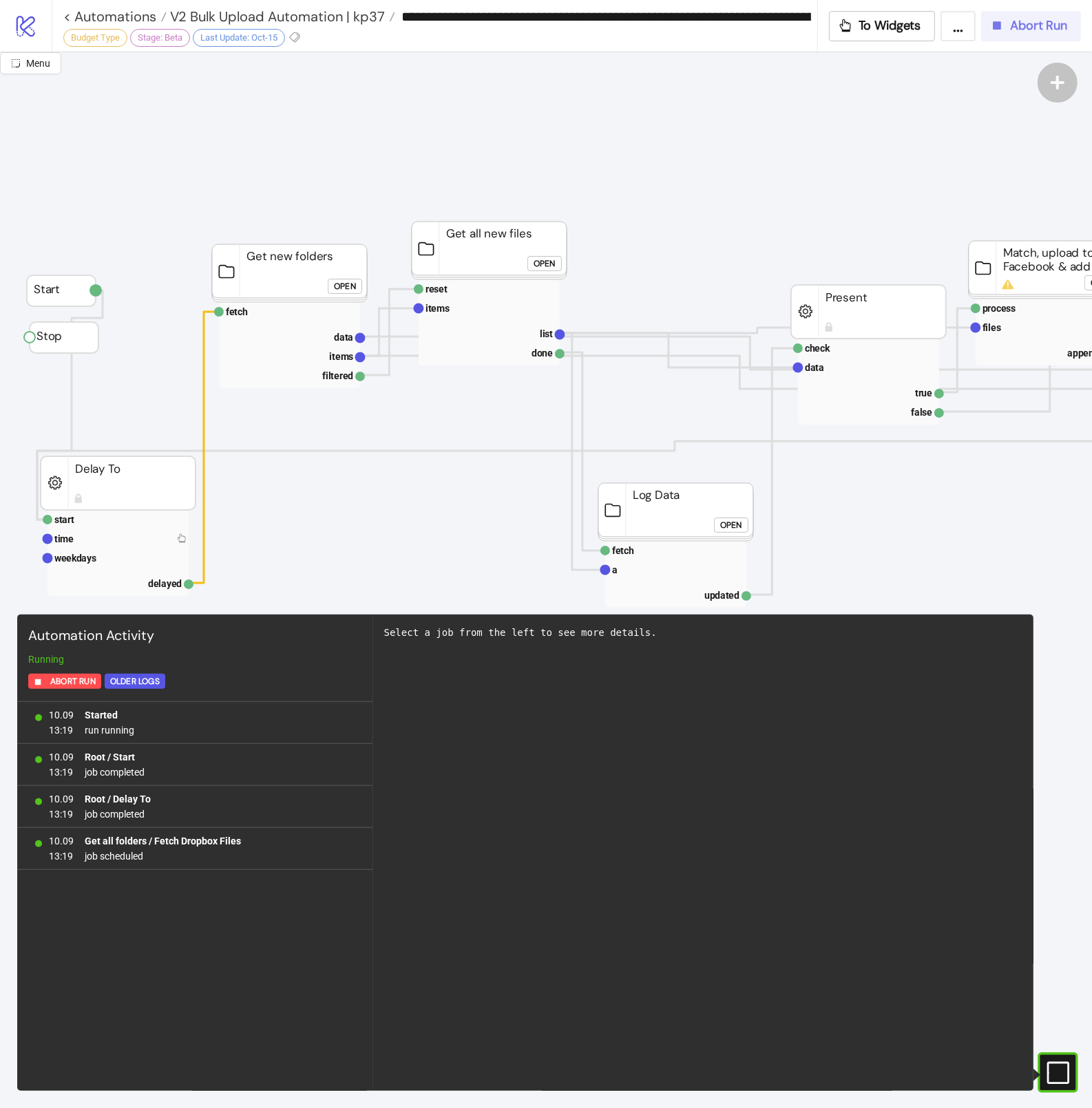
click at [1000, 26] on icon "button" at bounding box center [997, 25] width 8 height 8
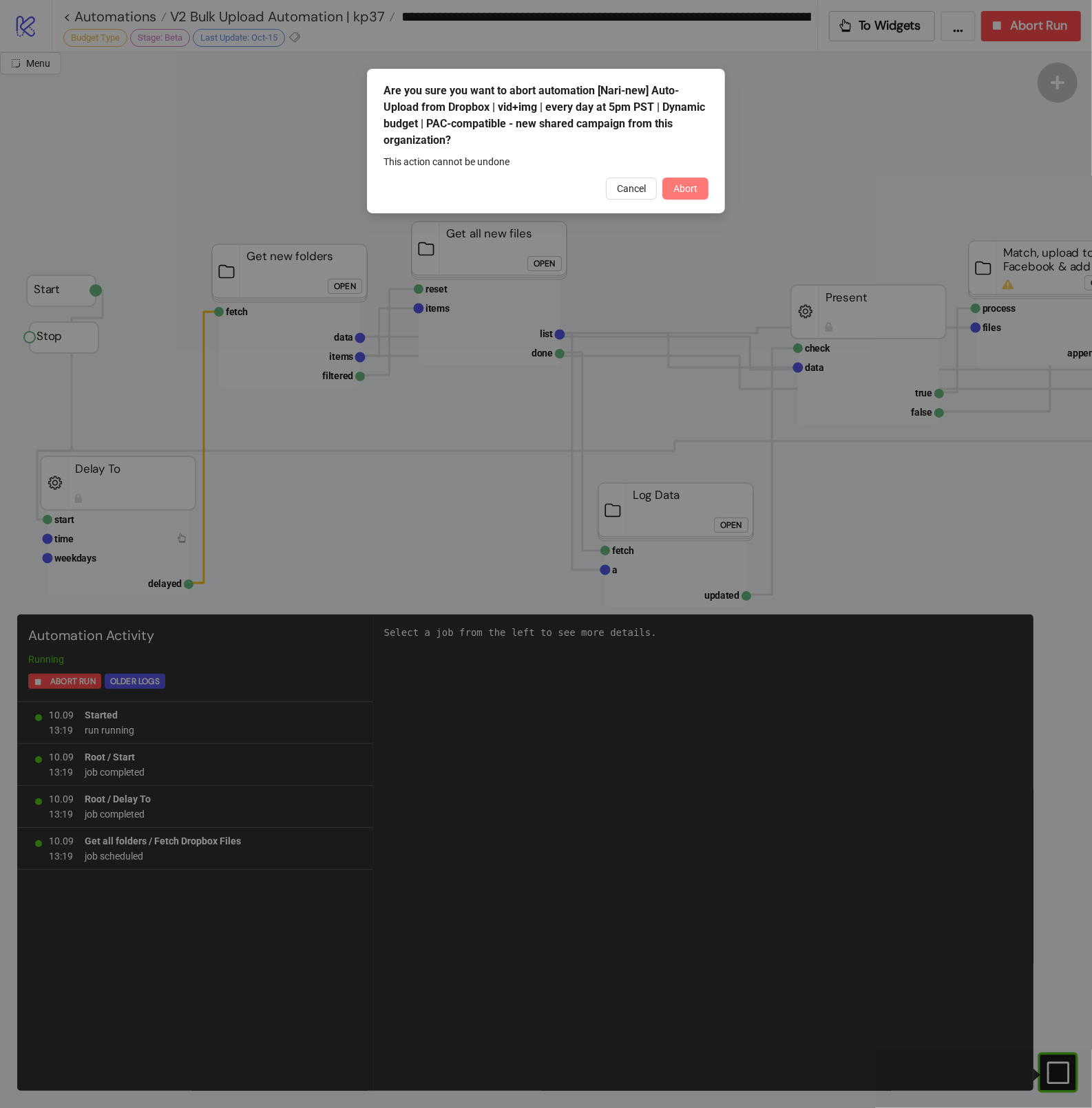
click at [686, 187] on span "Abort" at bounding box center [686, 189] width 24 height 11
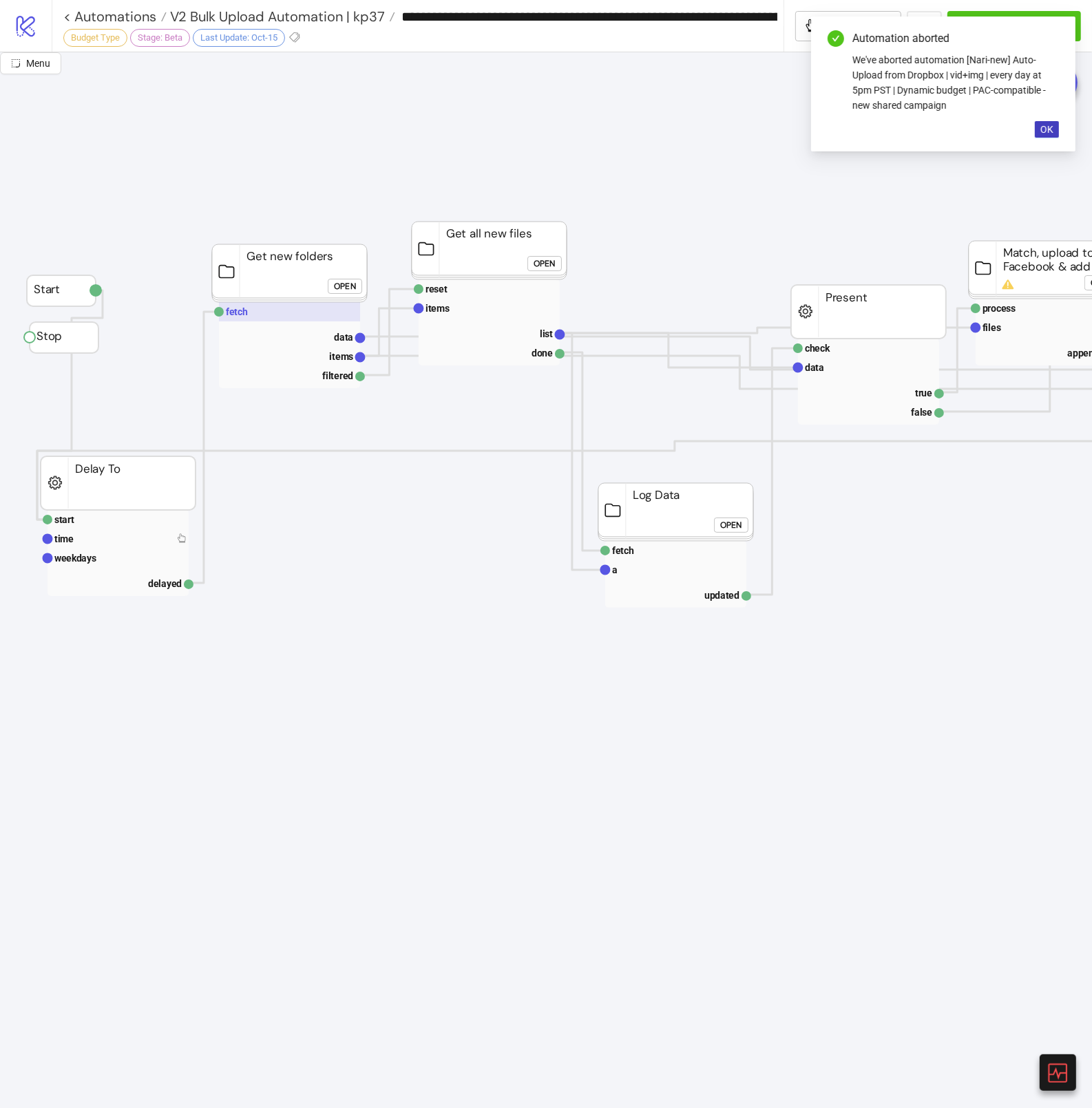
click at [229, 313] on text "fetch" at bounding box center [237, 312] width 22 height 11
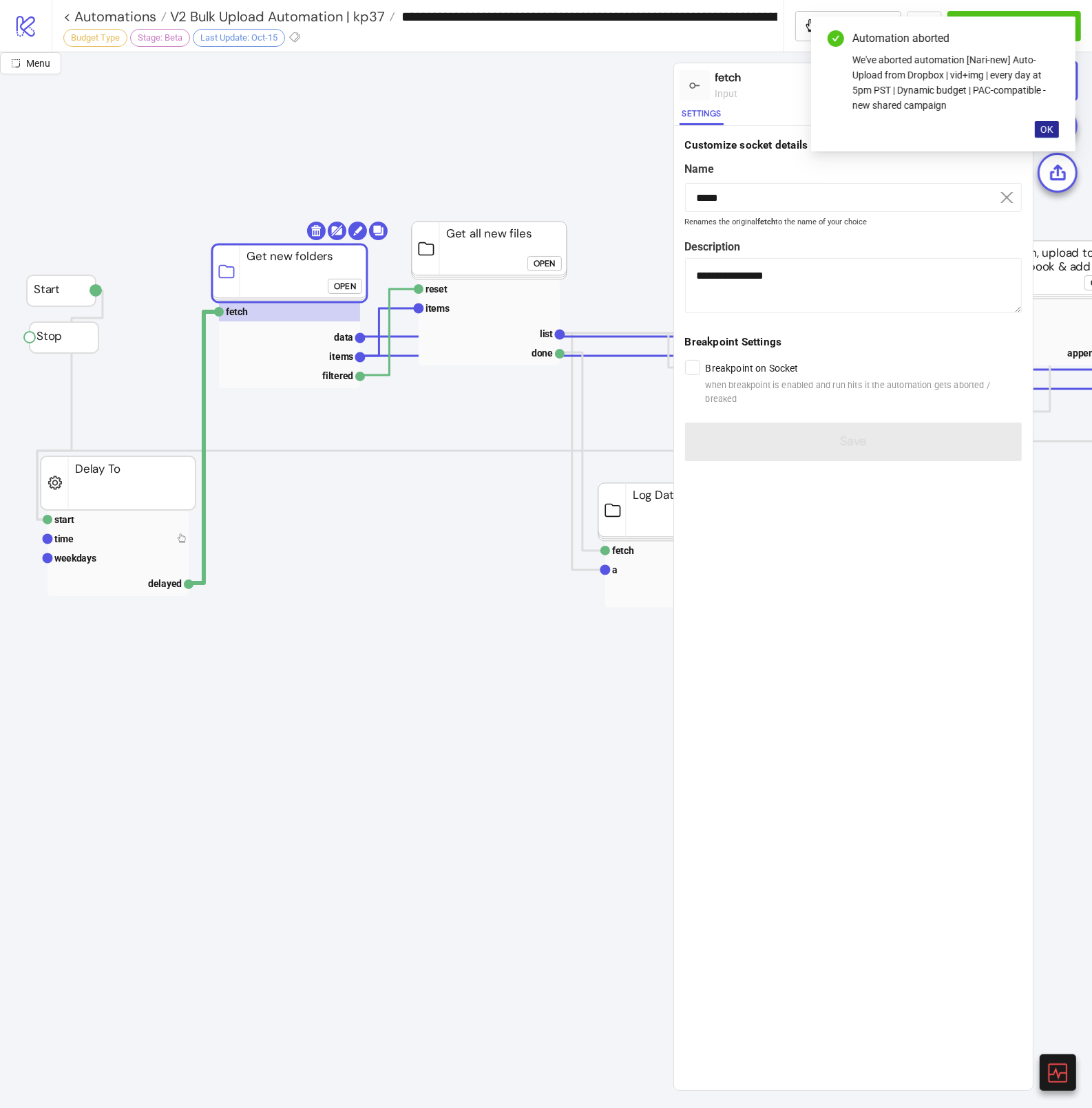
click at [1050, 128] on span "OK" at bounding box center [1047, 129] width 13 height 11
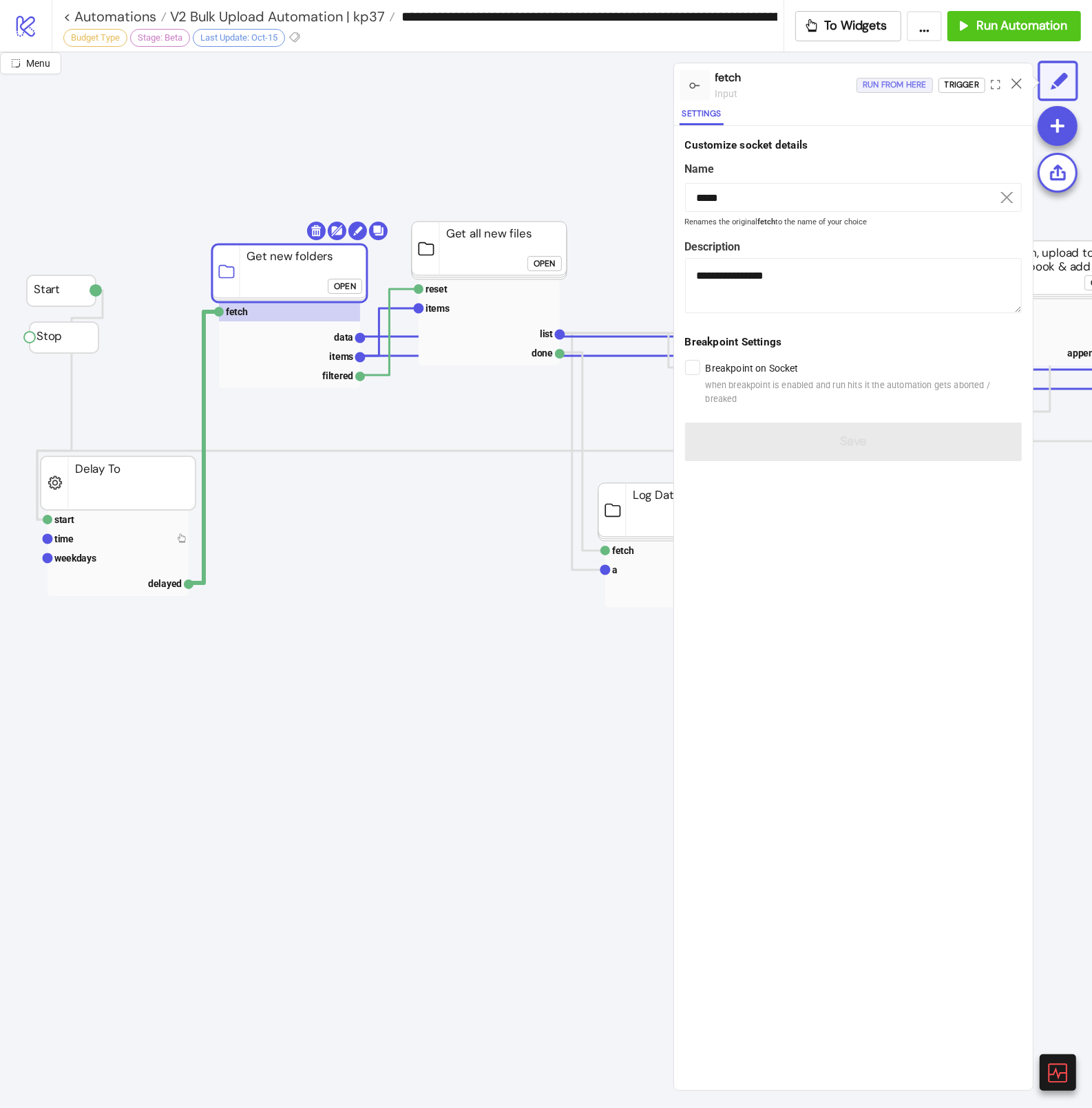
click at [890, 82] on div "Run from here" at bounding box center [894, 85] width 64 height 16
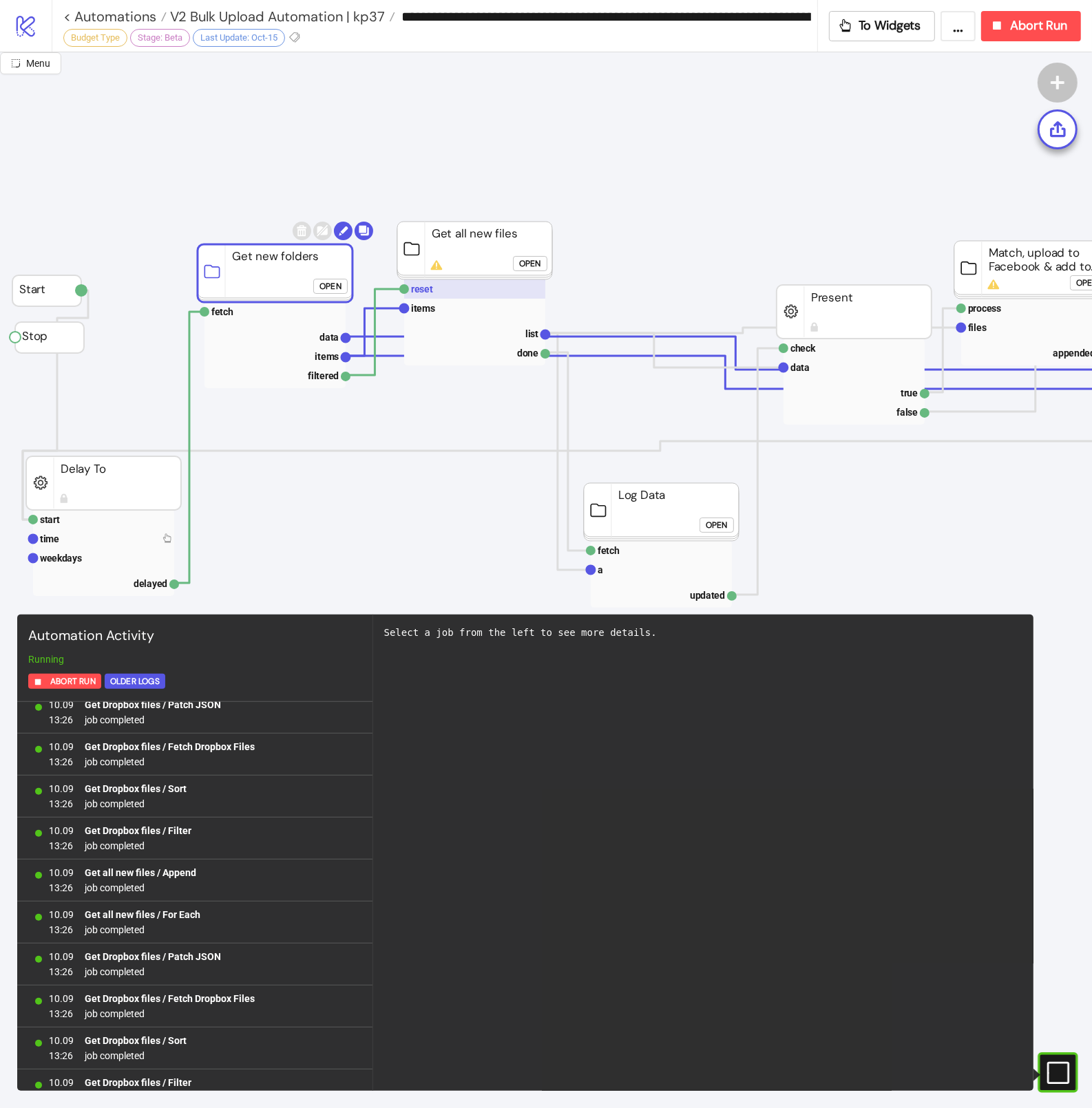
scroll to position [40157, 0]
